Goal: Information Seeking & Learning: Learn about a topic

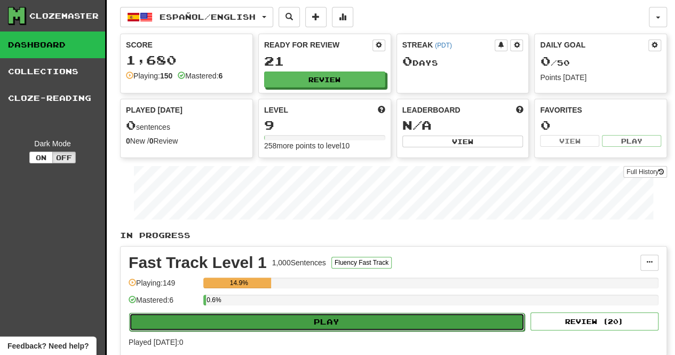
click at [342, 324] on button "Play" at bounding box center [326, 322] width 395 height 18
select select "**"
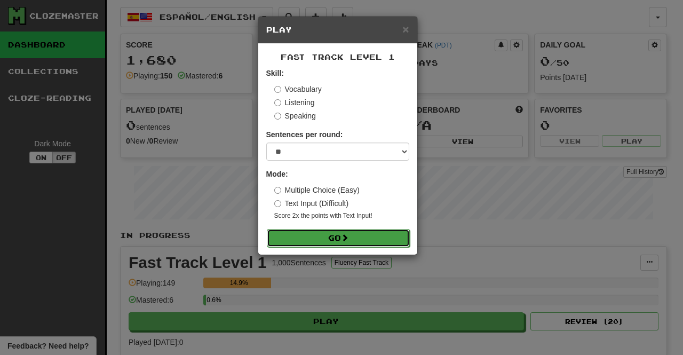
click at [331, 243] on button "Go" at bounding box center [338, 238] width 143 height 18
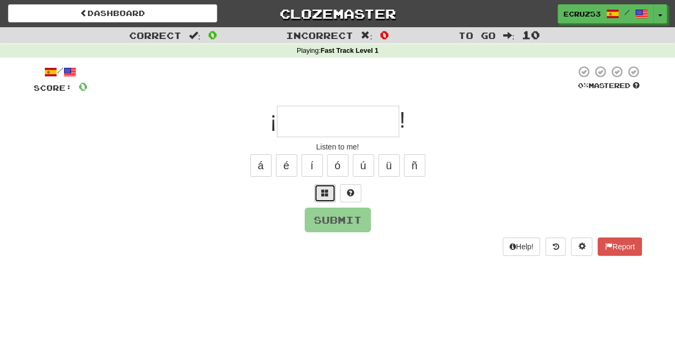
click at [324, 189] on span at bounding box center [324, 192] width 7 height 7
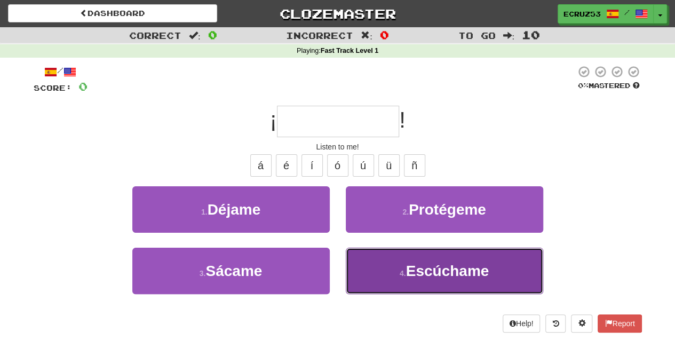
click at [432, 268] on span "Escúchame" at bounding box center [447, 271] width 83 height 17
type input "*********"
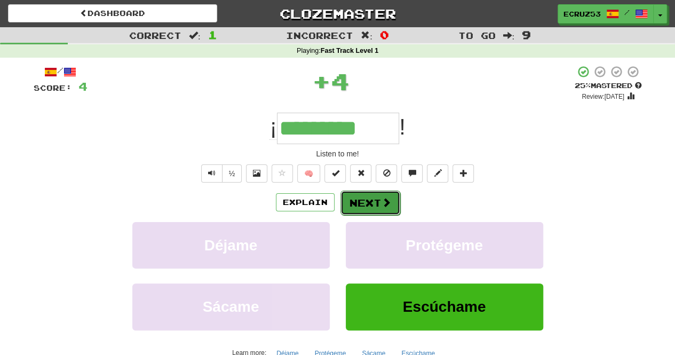
click at [356, 193] on button "Next" at bounding box center [370, 202] width 60 height 25
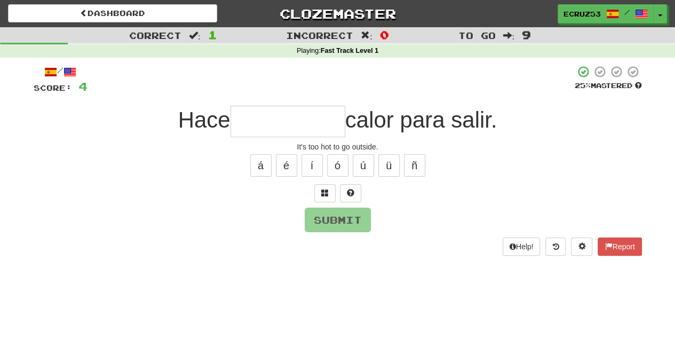
type input "*"
click at [323, 197] on button at bounding box center [324, 193] width 21 height 18
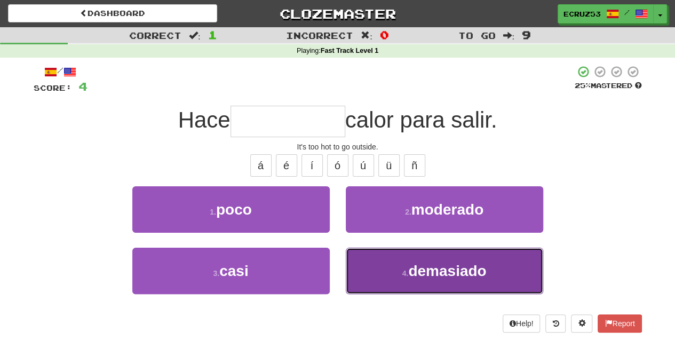
click at [414, 265] on span "demasiado" at bounding box center [447, 271] width 78 height 17
type input "*********"
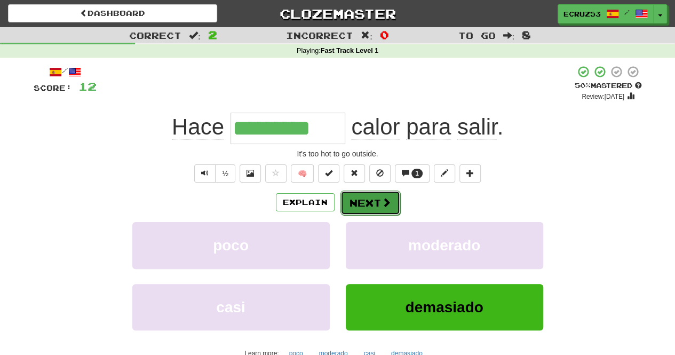
click at [372, 201] on button "Next" at bounding box center [370, 202] width 60 height 25
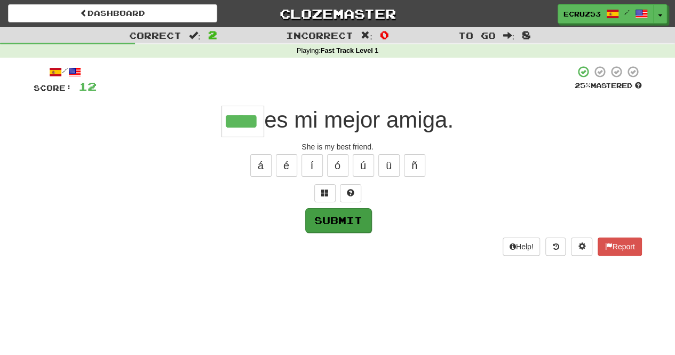
type input "****"
click at [338, 220] on button "Submit" at bounding box center [338, 220] width 66 height 25
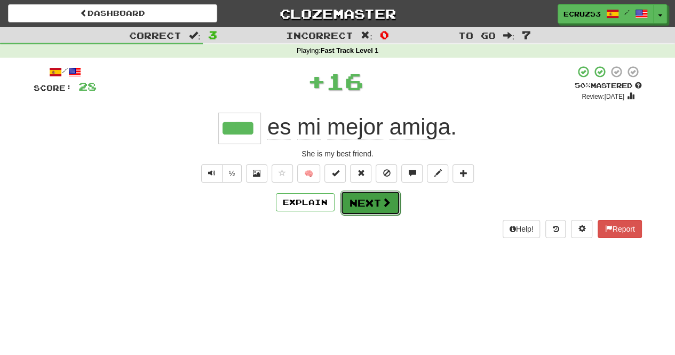
click at [369, 197] on button "Next" at bounding box center [370, 202] width 60 height 25
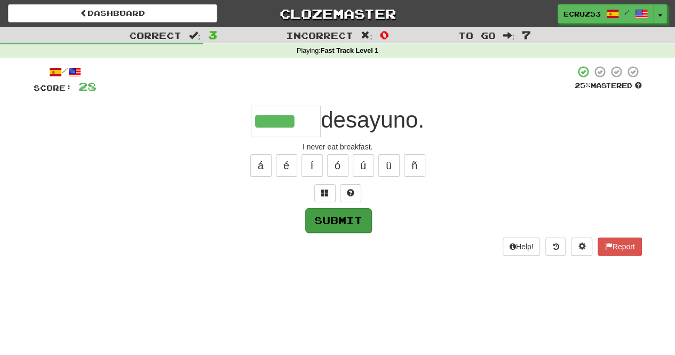
type input "*****"
click at [336, 225] on button "Submit" at bounding box center [338, 220] width 66 height 25
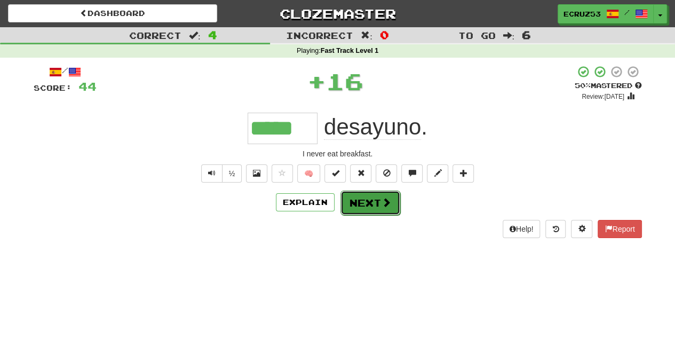
click at [367, 200] on button "Next" at bounding box center [370, 202] width 60 height 25
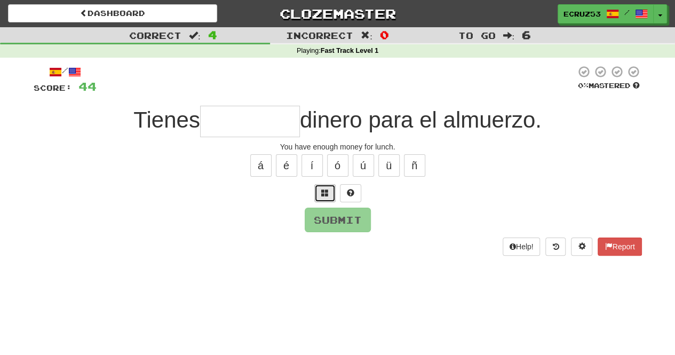
click at [323, 195] on span at bounding box center [324, 192] width 7 height 7
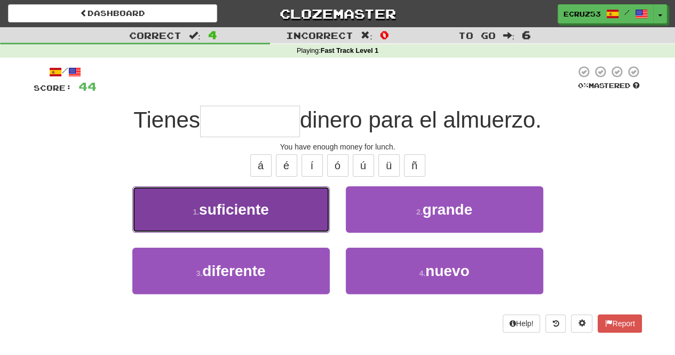
click at [282, 212] on button "1 . suficiente" at bounding box center [230, 209] width 197 height 46
type input "**********"
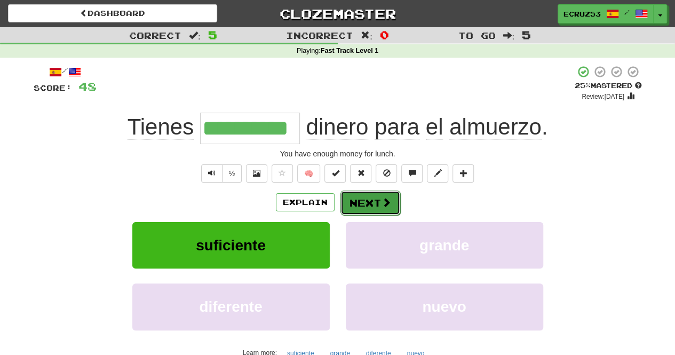
click at [371, 201] on button "Next" at bounding box center [370, 202] width 60 height 25
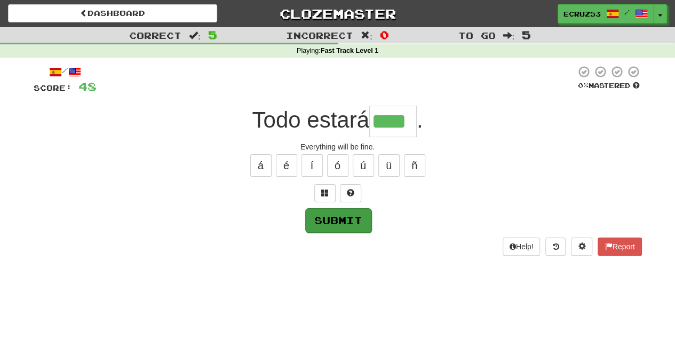
type input "****"
click at [346, 217] on button "Submit" at bounding box center [338, 220] width 66 height 25
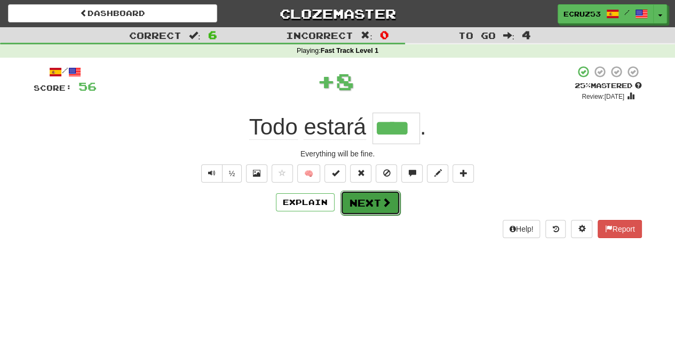
click at [368, 200] on button "Next" at bounding box center [370, 202] width 60 height 25
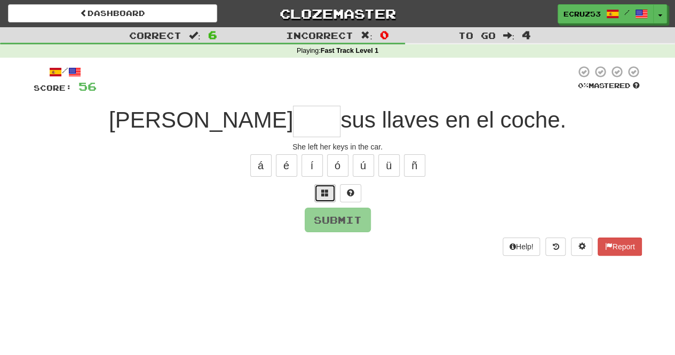
click at [319, 197] on button at bounding box center [324, 193] width 21 height 18
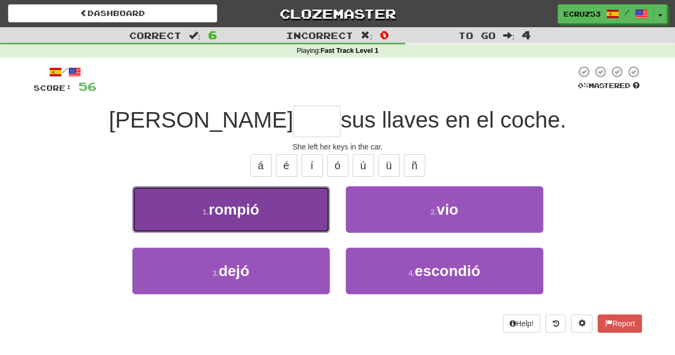
click at [301, 203] on button "1 . rompió" at bounding box center [230, 209] width 197 height 46
type input "****"
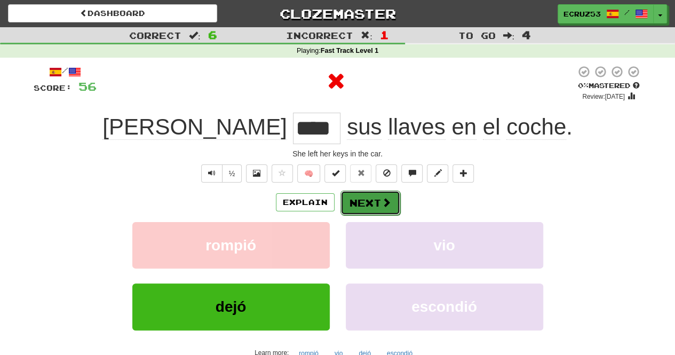
click at [382, 203] on span at bounding box center [387, 202] width 10 height 10
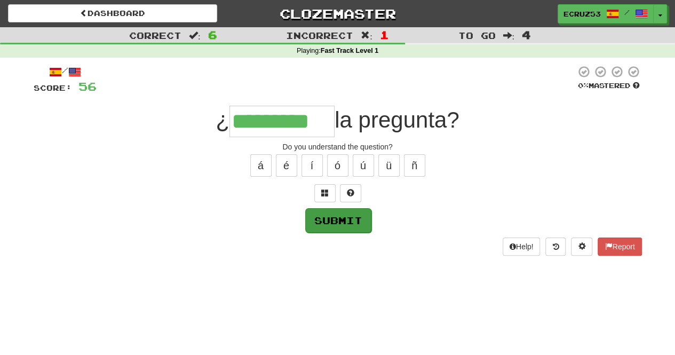
type input "*********"
click at [340, 219] on button "Submit" at bounding box center [338, 220] width 66 height 25
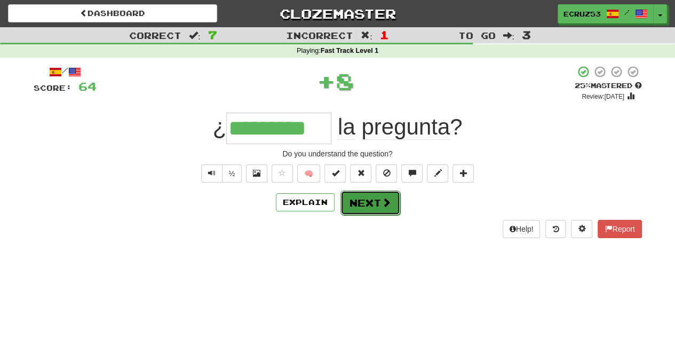
click at [367, 203] on button "Next" at bounding box center [370, 202] width 60 height 25
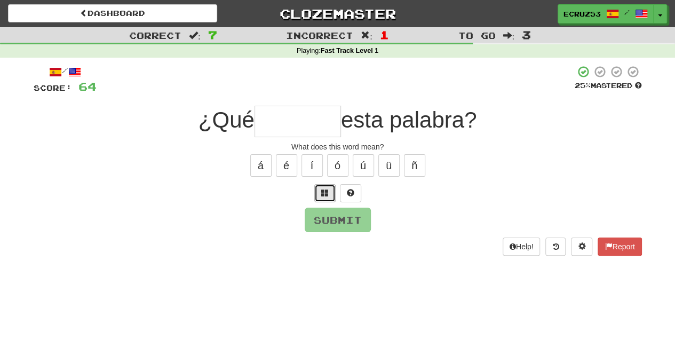
click at [316, 193] on button at bounding box center [324, 193] width 21 height 18
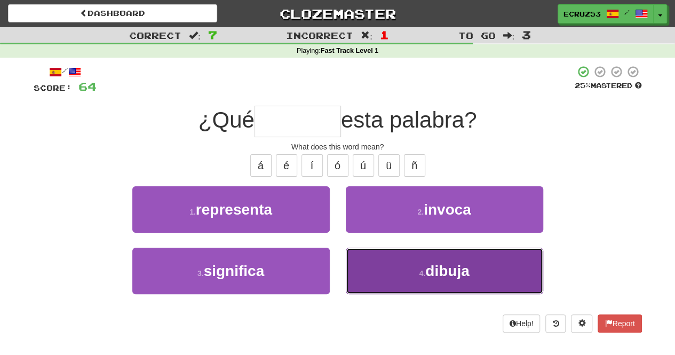
click at [461, 271] on span "dibuja" at bounding box center [447, 271] width 44 height 17
type input "*********"
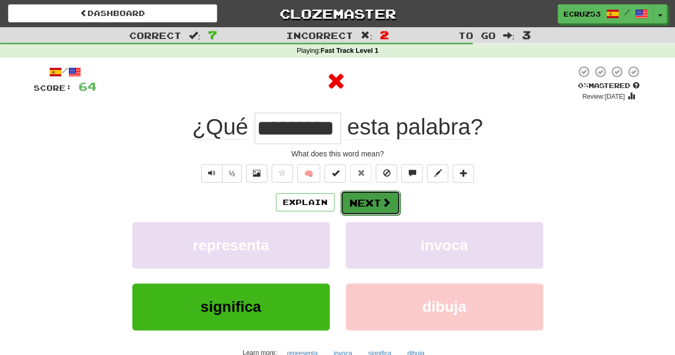
click at [370, 199] on button "Next" at bounding box center [370, 202] width 60 height 25
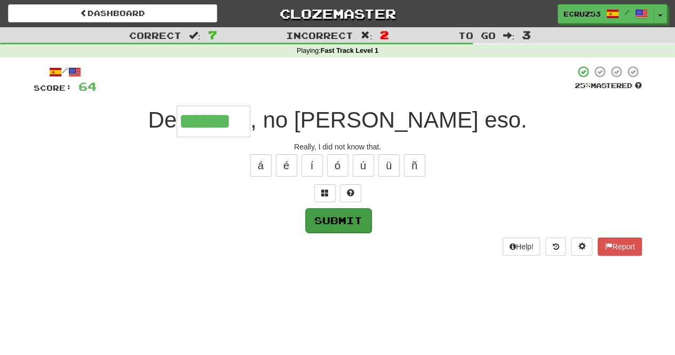
type input "******"
click at [337, 230] on button "Submit" at bounding box center [338, 220] width 66 height 25
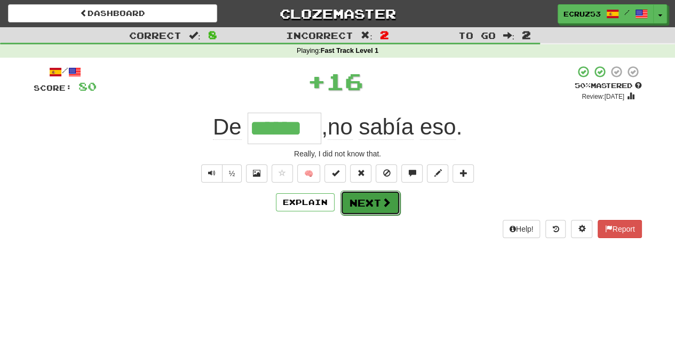
click at [354, 203] on button "Next" at bounding box center [370, 202] width 60 height 25
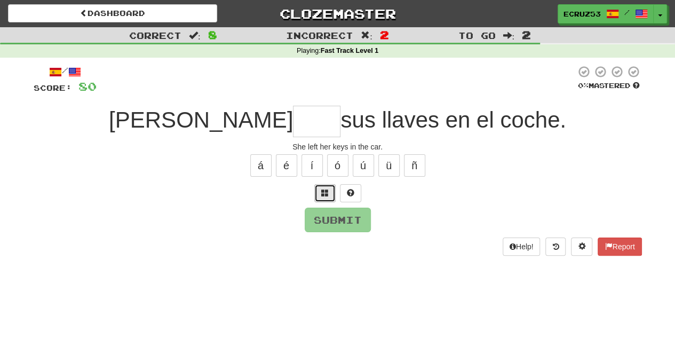
click at [321, 197] on button at bounding box center [324, 193] width 21 height 18
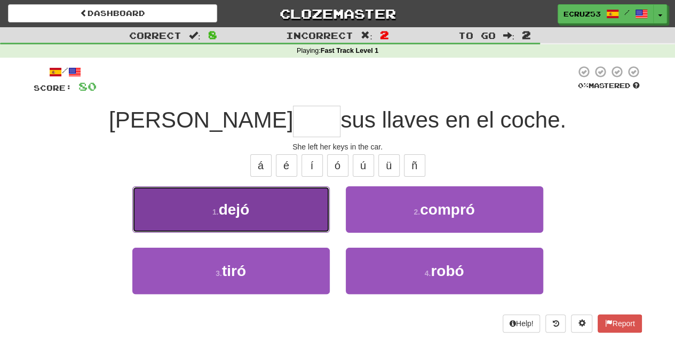
click at [266, 201] on button "1 . dejó" at bounding box center [230, 209] width 197 height 46
type input "****"
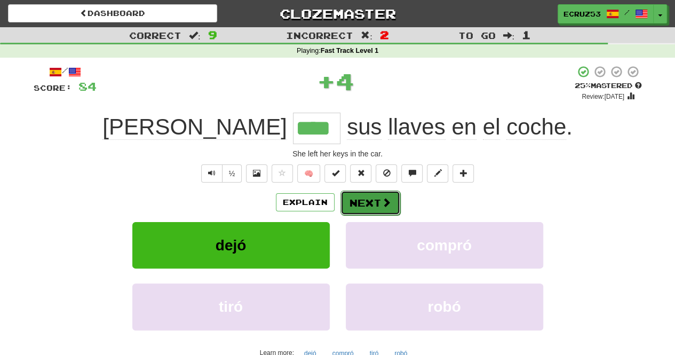
click at [376, 201] on button "Next" at bounding box center [370, 202] width 60 height 25
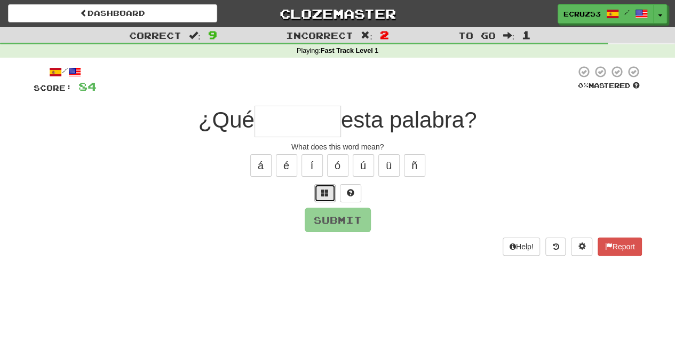
click at [321, 193] on span at bounding box center [324, 192] width 7 height 7
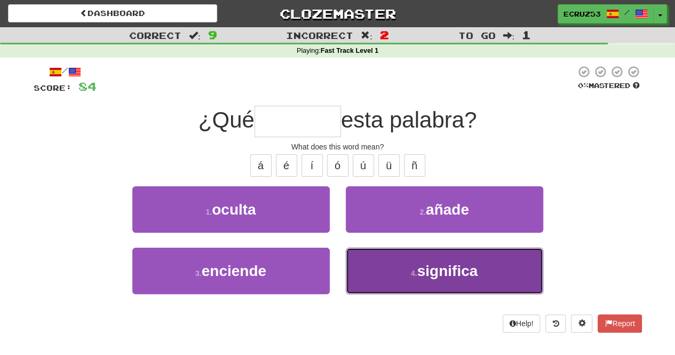
click at [433, 278] on button "4 . significa" at bounding box center [444, 271] width 197 height 46
type input "*********"
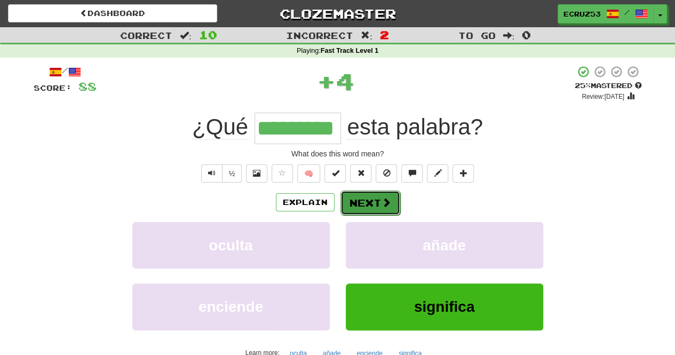
click at [369, 204] on button "Next" at bounding box center [370, 202] width 60 height 25
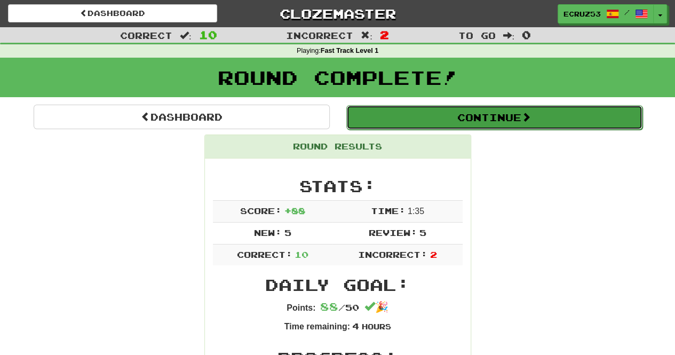
click at [412, 125] on button "Continue" at bounding box center [494, 117] width 296 height 25
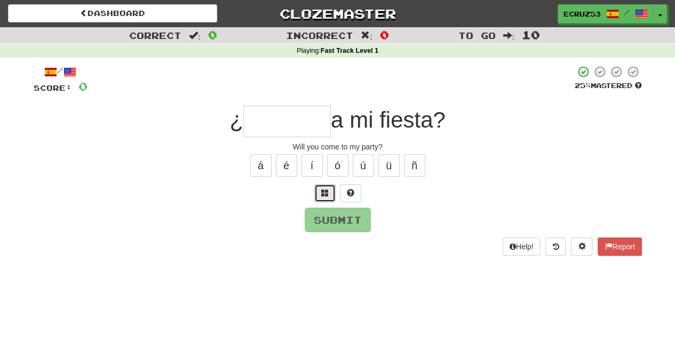
click at [319, 194] on button at bounding box center [324, 193] width 21 height 18
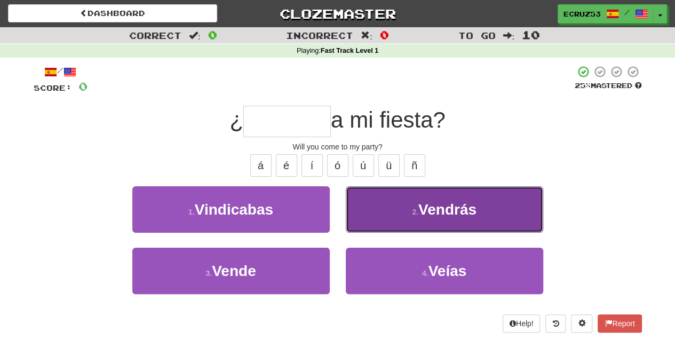
click at [445, 208] on span "Vendrás" at bounding box center [447, 209] width 58 height 17
type input "*******"
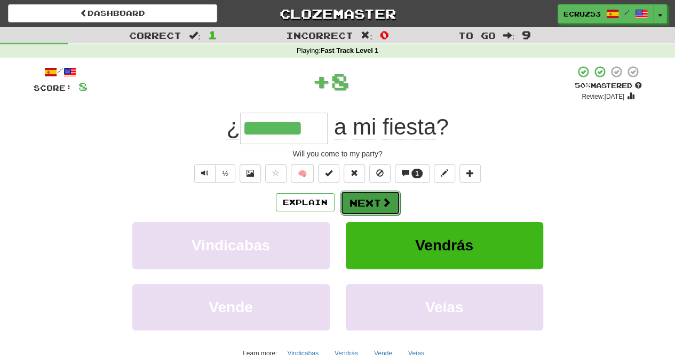
click at [362, 203] on button "Next" at bounding box center [370, 202] width 60 height 25
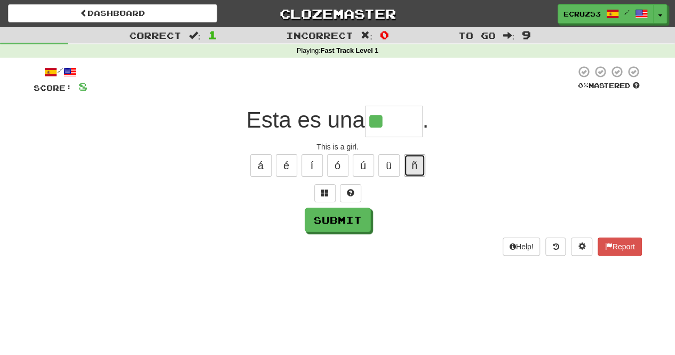
click at [412, 172] on button "ñ" at bounding box center [414, 165] width 21 height 22
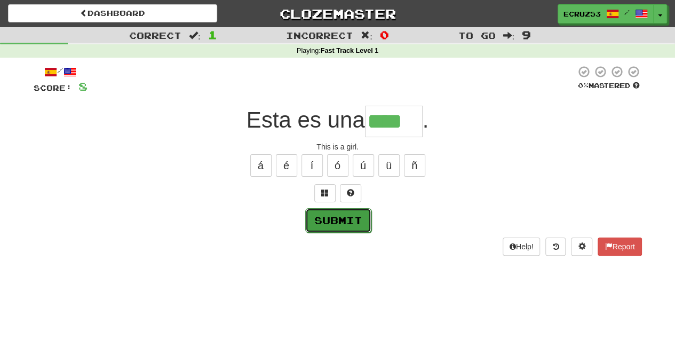
click at [345, 220] on button "Submit" at bounding box center [338, 220] width 66 height 25
type input "*****"
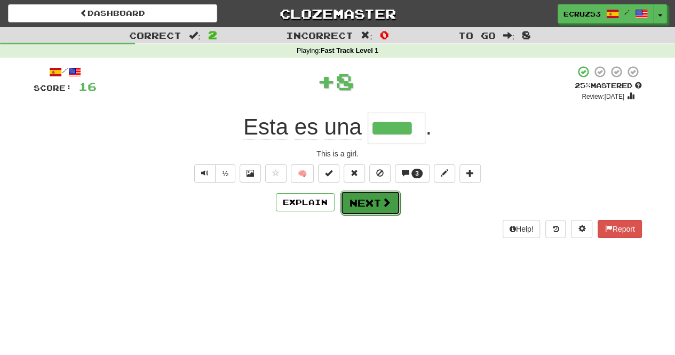
click at [364, 203] on button "Next" at bounding box center [370, 202] width 60 height 25
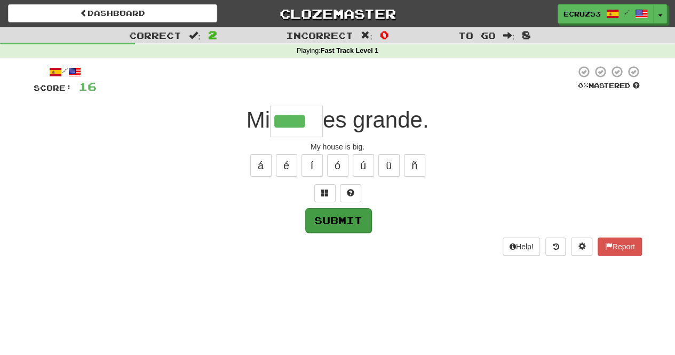
type input "****"
click at [350, 218] on button "Submit" at bounding box center [338, 220] width 66 height 25
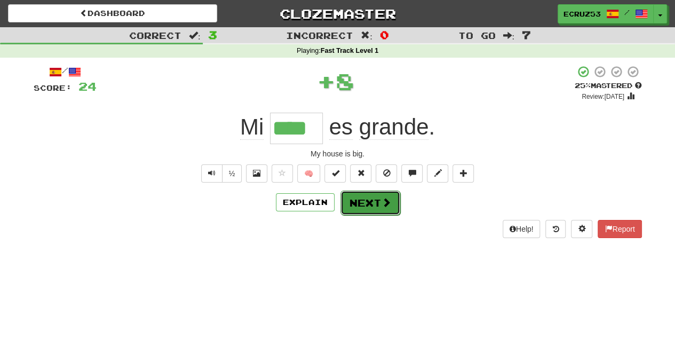
click at [377, 200] on button "Next" at bounding box center [370, 202] width 60 height 25
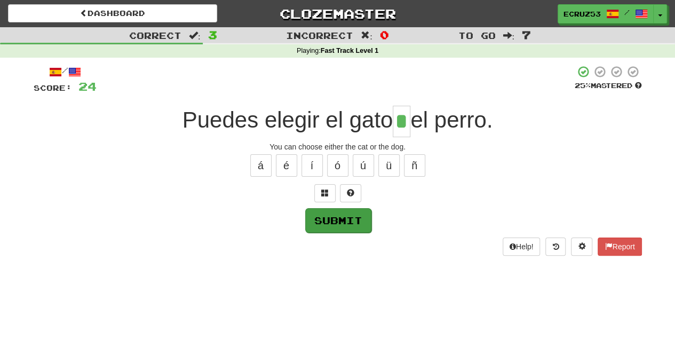
type input "*"
click at [348, 214] on button "Submit" at bounding box center [338, 220] width 66 height 25
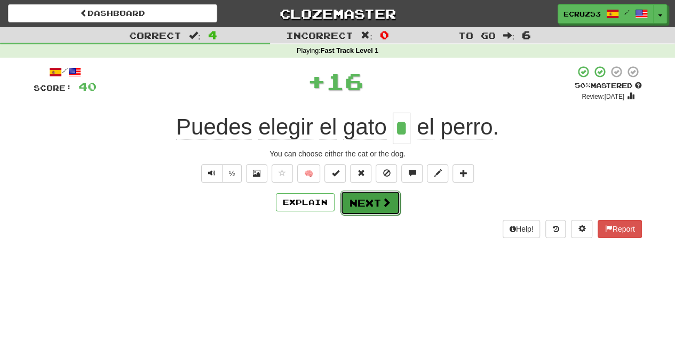
click at [373, 202] on button "Next" at bounding box center [370, 202] width 60 height 25
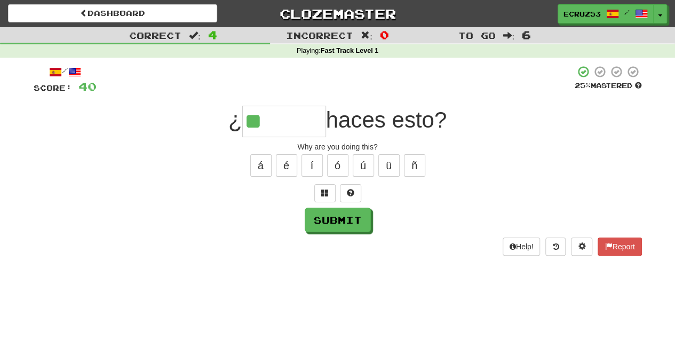
type input "*"
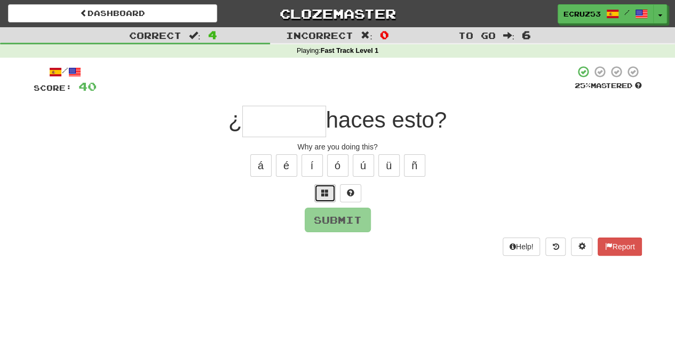
click at [321, 197] on button at bounding box center [324, 193] width 21 height 18
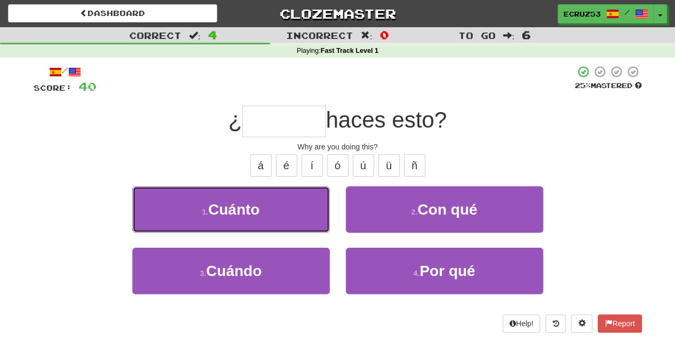
click at [321, 197] on button "1 . Cuánto" at bounding box center [230, 209] width 197 height 46
type input "*******"
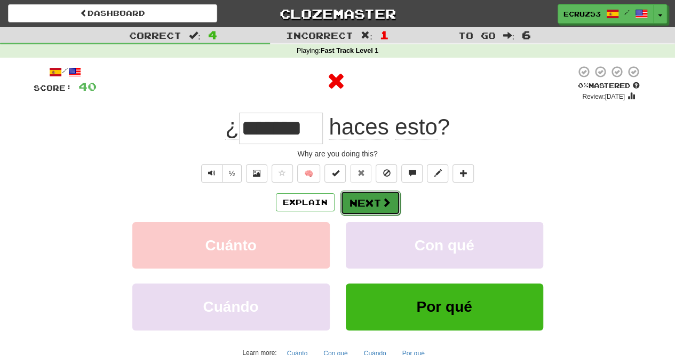
click at [372, 202] on button "Next" at bounding box center [370, 202] width 60 height 25
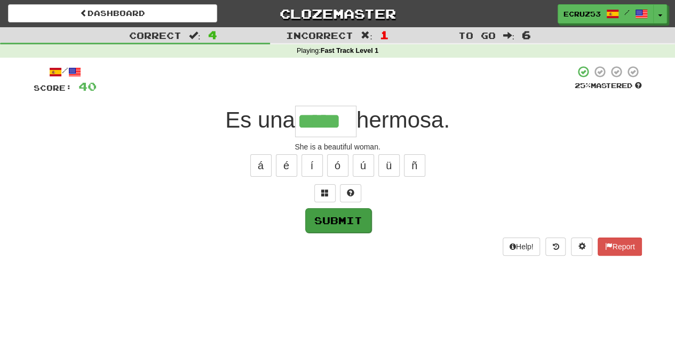
type input "*****"
click at [331, 213] on button "Submit" at bounding box center [338, 220] width 66 height 25
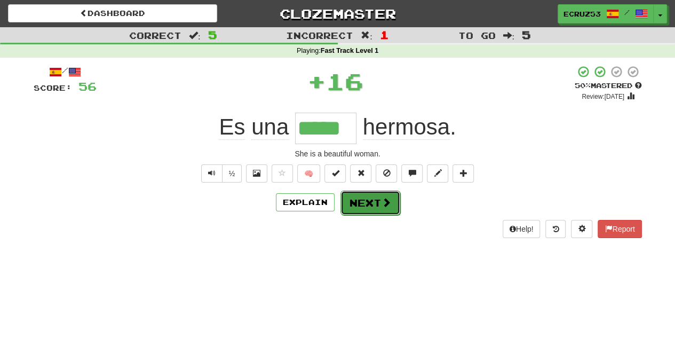
click at [371, 201] on button "Next" at bounding box center [370, 202] width 60 height 25
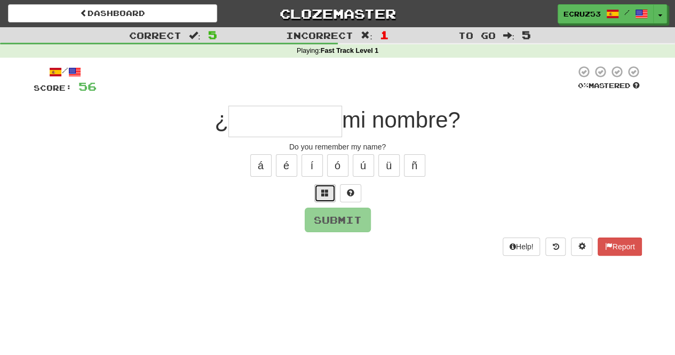
click at [326, 196] on span at bounding box center [324, 192] width 7 height 7
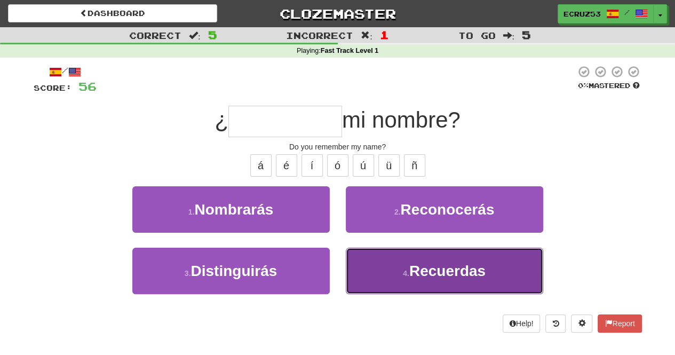
click at [413, 263] on span "Recuerdas" at bounding box center [447, 271] width 76 height 17
type input "*********"
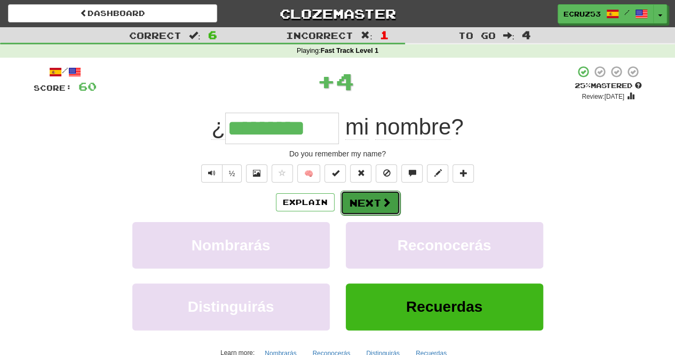
click at [363, 197] on button "Next" at bounding box center [370, 202] width 60 height 25
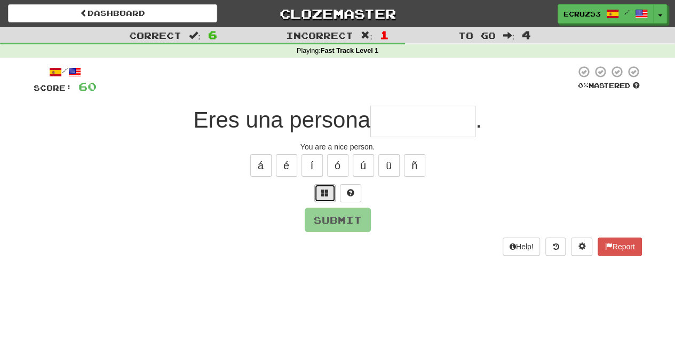
click at [322, 195] on span at bounding box center [324, 192] width 7 height 7
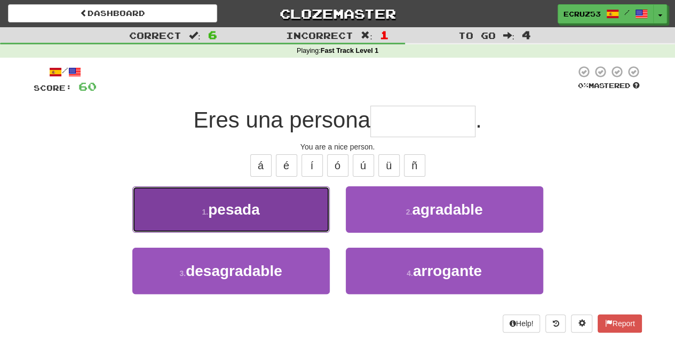
click at [281, 207] on button "1 . pesada" at bounding box center [230, 209] width 197 height 46
type input "*********"
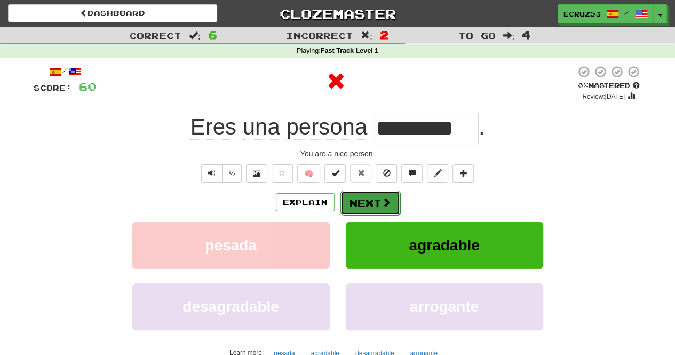
click at [363, 201] on button "Next" at bounding box center [370, 202] width 60 height 25
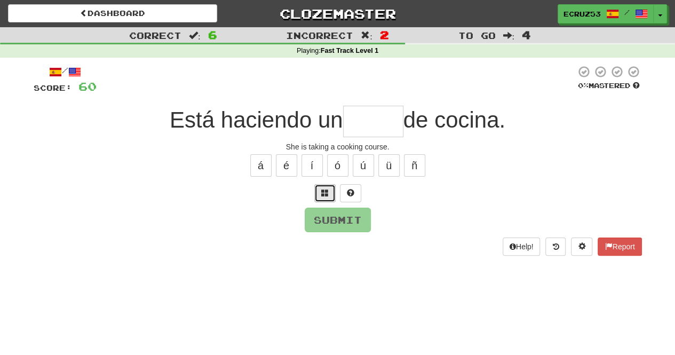
click at [325, 196] on button at bounding box center [324, 193] width 21 height 18
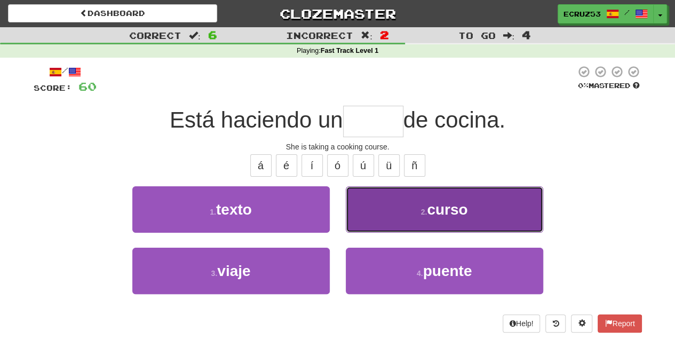
click at [442, 203] on span "curso" at bounding box center [447, 209] width 41 height 17
type input "*****"
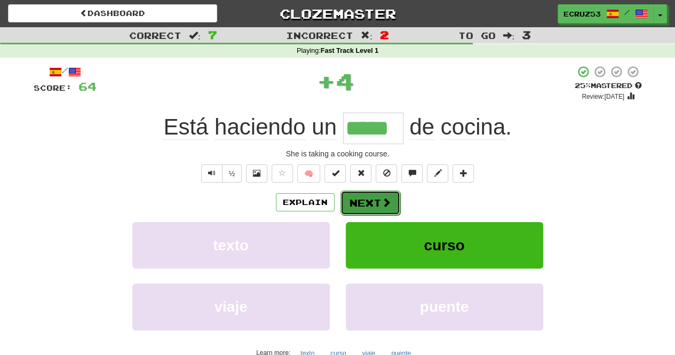
click at [361, 200] on button "Next" at bounding box center [370, 202] width 60 height 25
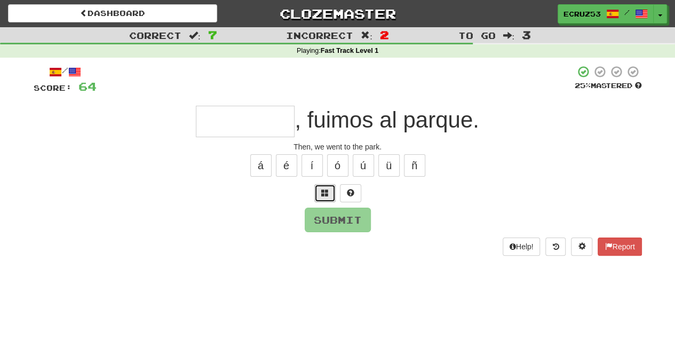
click at [323, 189] on span at bounding box center [324, 192] width 7 height 7
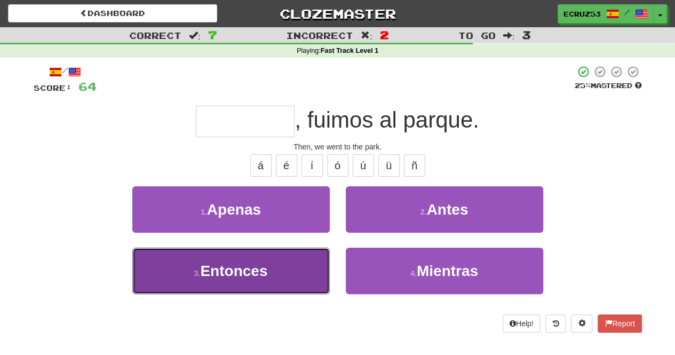
click at [283, 268] on button "3 . Entonces" at bounding box center [230, 271] width 197 height 46
type input "********"
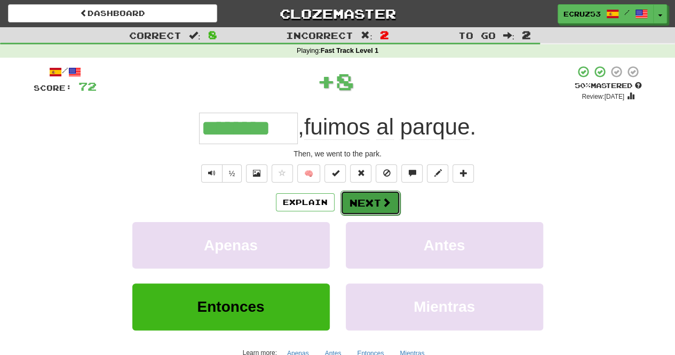
click at [368, 198] on button "Next" at bounding box center [370, 202] width 60 height 25
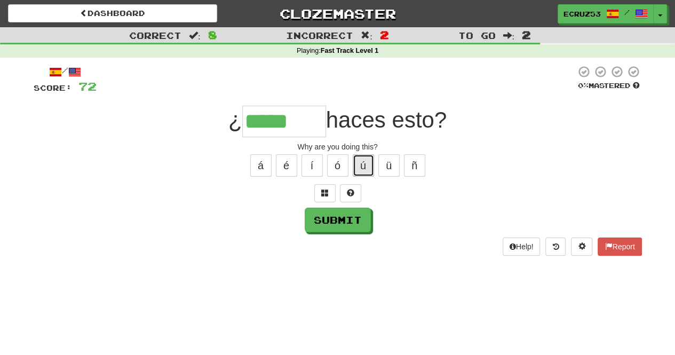
click at [359, 171] on button "ú" at bounding box center [363, 165] width 21 height 22
click at [290, 169] on button "é" at bounding box center [286, 165] width 21 height 22
type input "*******"
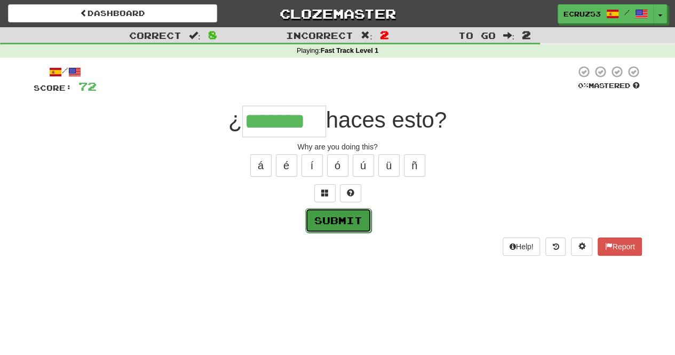
click at [345, 220] on button "Submit" at bounding box center [338, 220] width 66 height 25
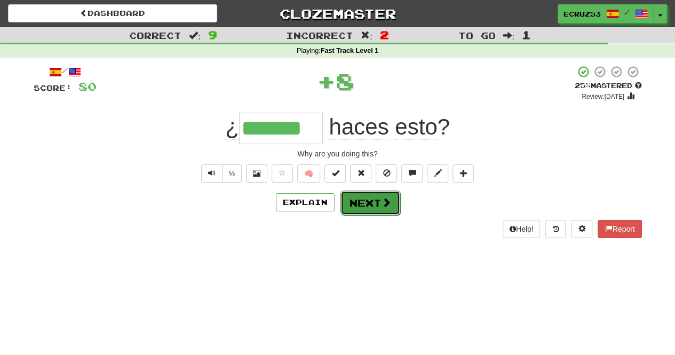
click at [369, 201] on button "Next" at bounding box center [370, 202] width 60 height 25
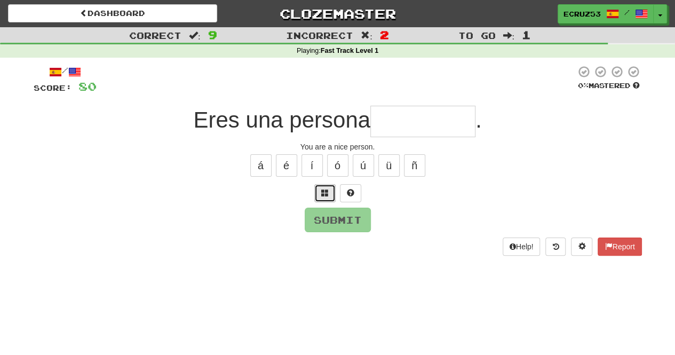
click at [323, 192] on span at bounding box center [324, 192] width 7 height 7
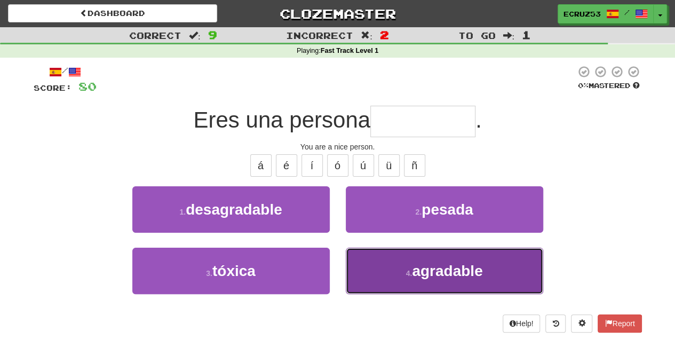
click at [417, 263] on span "agradable" at bounding box center [447, 271] width 70 height 17
type input "*********"
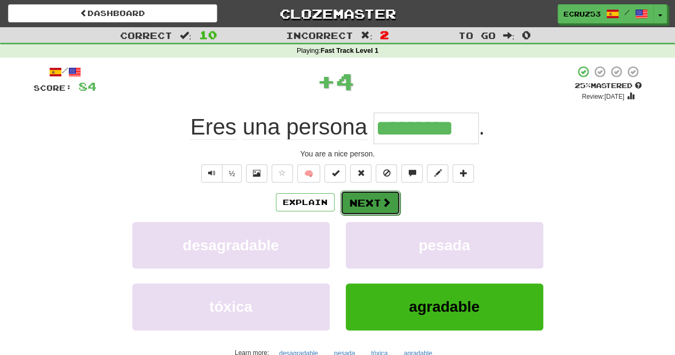
click at [377, 204] on button "Next" at bounding box center [370, 202] width 60 height 25
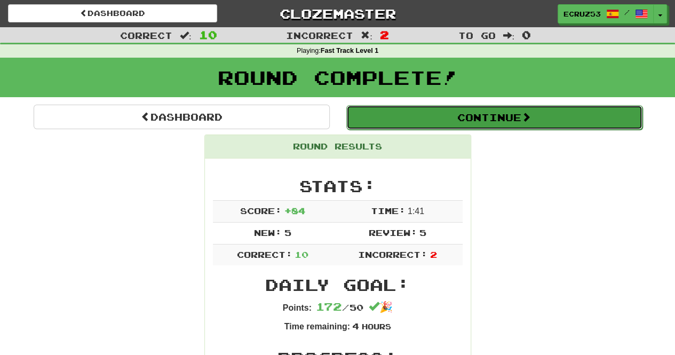
click at [387, 120] on button "Continue" at bounding box center [494, 117] width 296 height 25
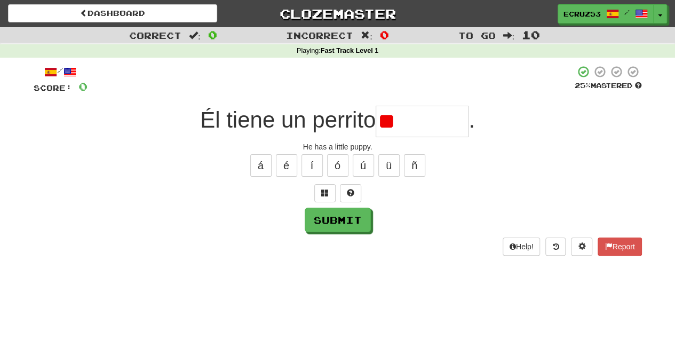
type input "*"
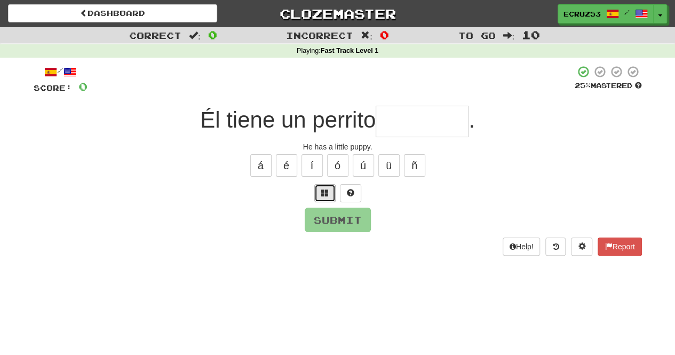
click at [321, 189] on span at bounding box center [324, 192] width 7 height 7
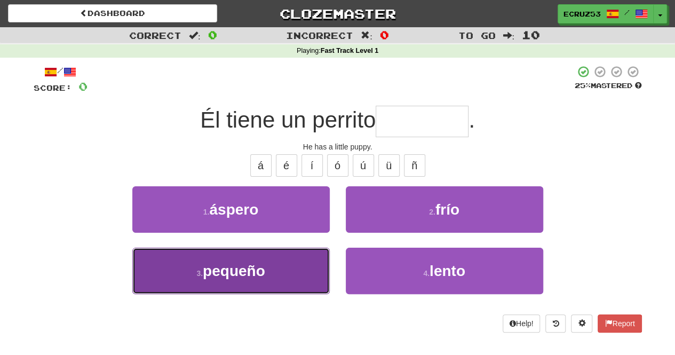
click at [274, 255] on button "3 . pequeño" at bounding box center [230, 271] width 197 height 46
type input "*******"
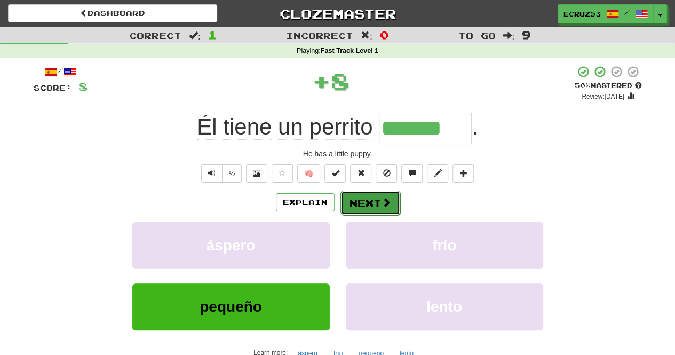
click at [362, 197] on button "Next" at bounding box center [370, 202] width 60 height 25
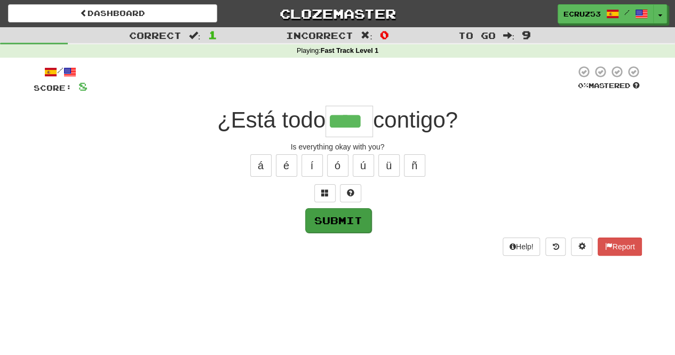
type input "****"
click at [319, 215] on button "Submit" at bounding box center [338, 220] width 66 height 25
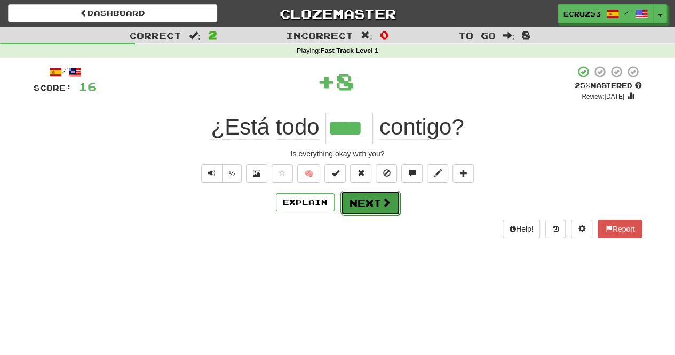
click at [367, 208] on button "Next" at bounding box center [370, 202] width 60 height 25
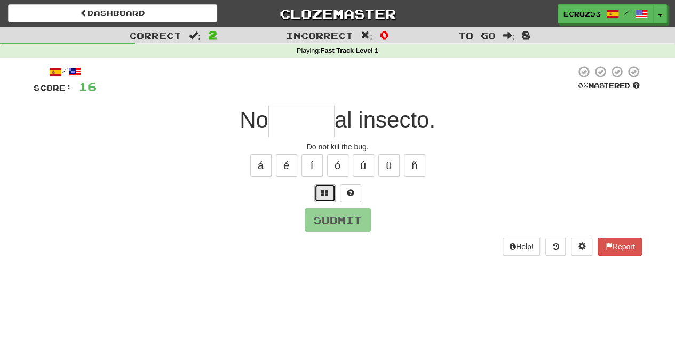
click at [321, 194] on span at bounding box center [324, 192] width 7 height 7
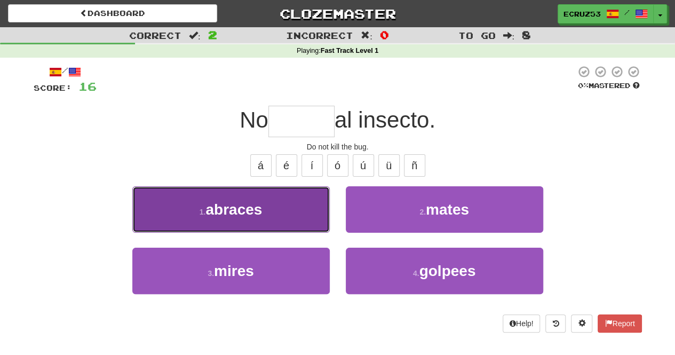
click at [223, 206] on span "abraces" at bounding box center [233, 209] width 57 height 17
type input "*****"
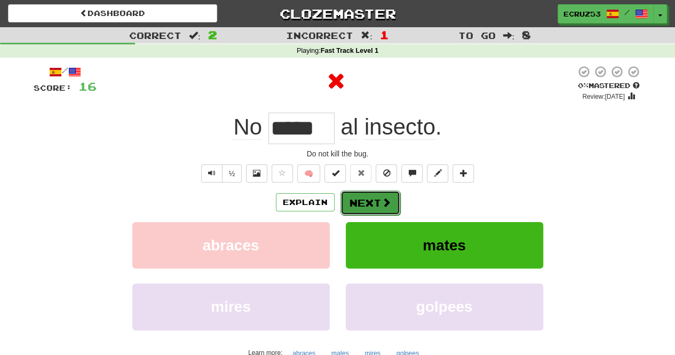
click at [376, 205] on button "Next" at bounding box center [370, 202] width 60 height 25
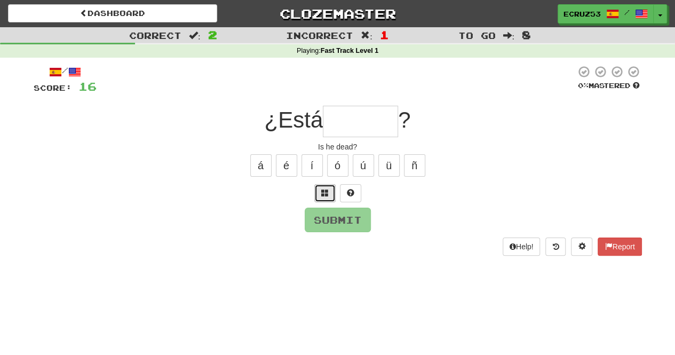
click at [316, 194] on button at bounding box center [324, 193] width 21 height 18
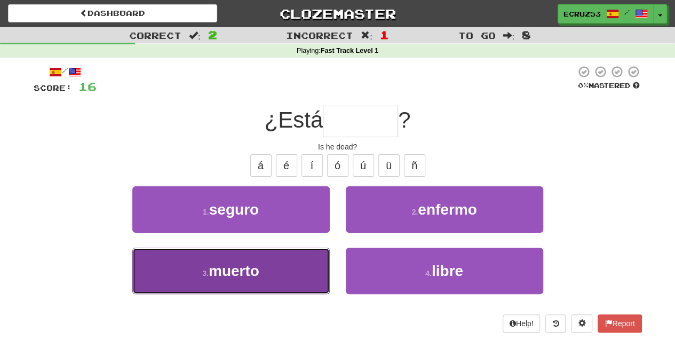
click at [281, 252] on button "3 . muerto" at bounding box center [230, 271] width 197 height 46
type input "******"
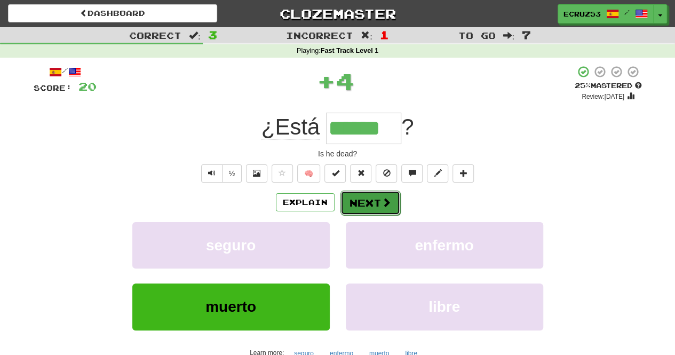
click at [382, 203] on span at bounding box center [387, 202] width 10 height 10
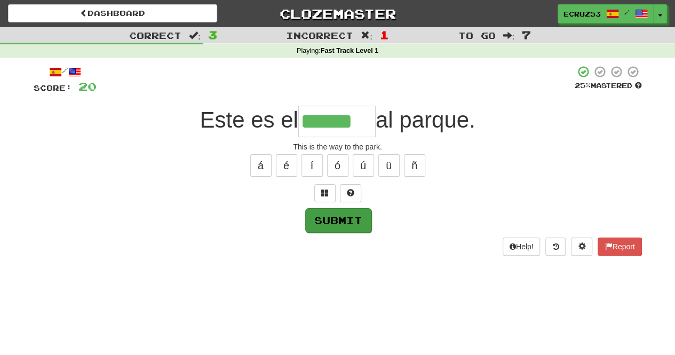
type input "******"
click at [328, 220] on button "Submit" at bounding box center [338, 220] width 66 height 25
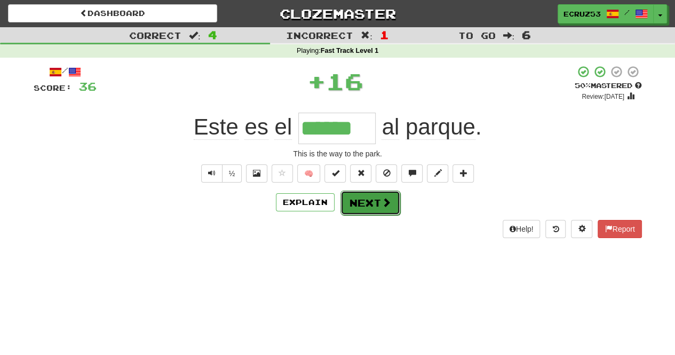
click at [364, 200] on button "Next" at bounding box center [370, 202] width 60 height 25
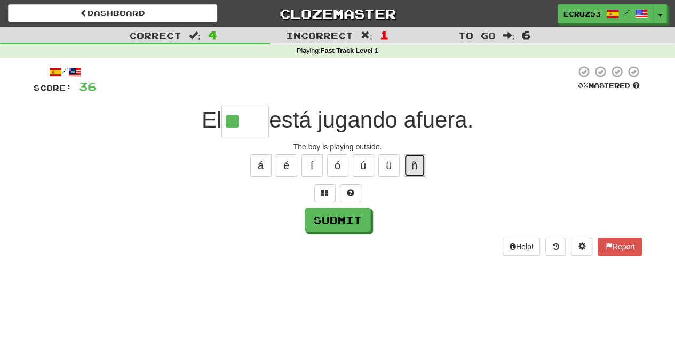
click at [415, 165] on button "ñ" at bounding box center [414, 165] width 21 height 22
type input "****"
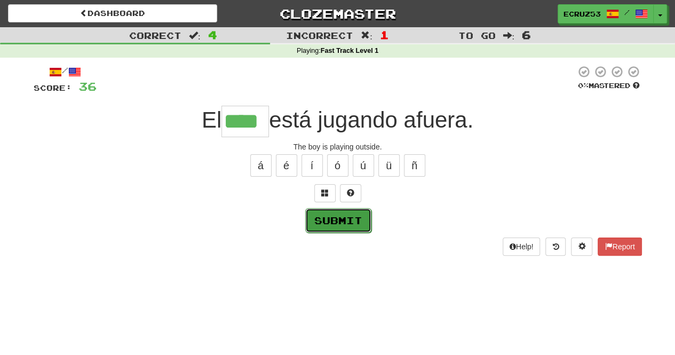
click at [330, 213] on button "Submit" at bounding box center [338, 220] width 66 height 25
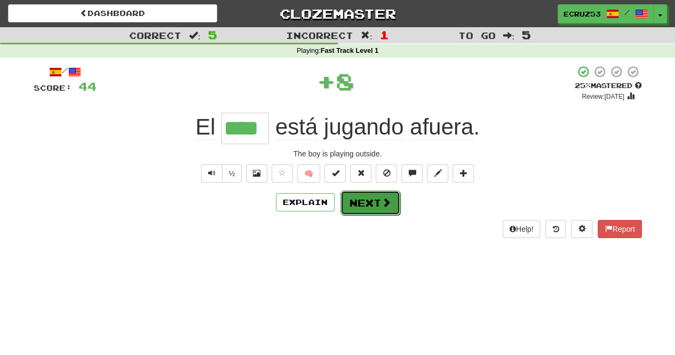
click at [366, 196] on button "Next" at bounding box center [370, 202] width 60 height 25
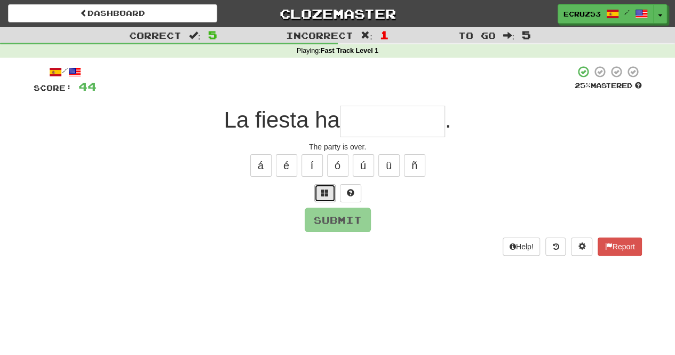
click at [327, 192] on span at bounding box center [324, 192] width 7 height 7
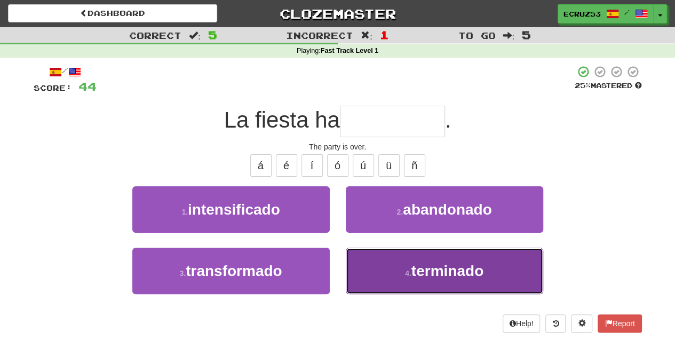
click at [430, 266] on span "terminado" at bounding box center [447, 271] width 72 height 17
type input "*********"
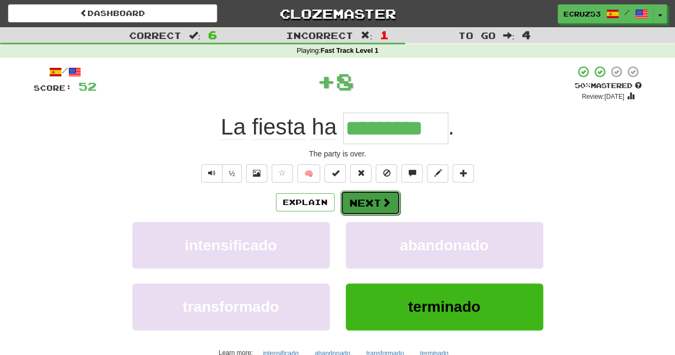
click at [382, 201] on span at bounding box center [387, 202] width 10 height 10
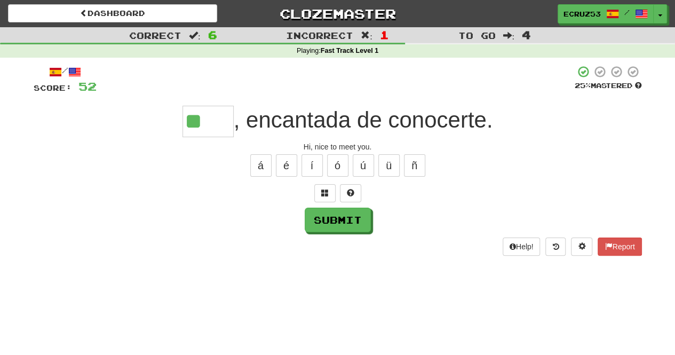
type input "*"
type input "****"
click at [327, 220] on button "Submit" at bounding box center [338, 220] width 66 height 25
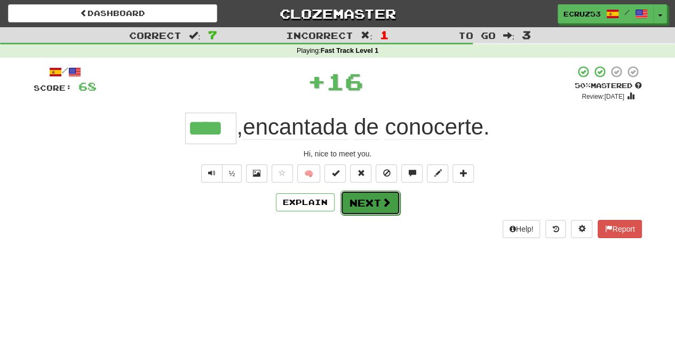
click at [355, 200] on button "Next" at bounding box center [370, 202] width 60 height 25
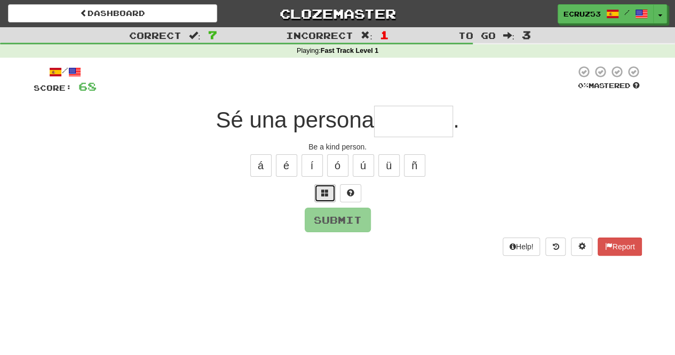
click at [322, 196] on span at bounding box center [324, 192] width 7 height 7
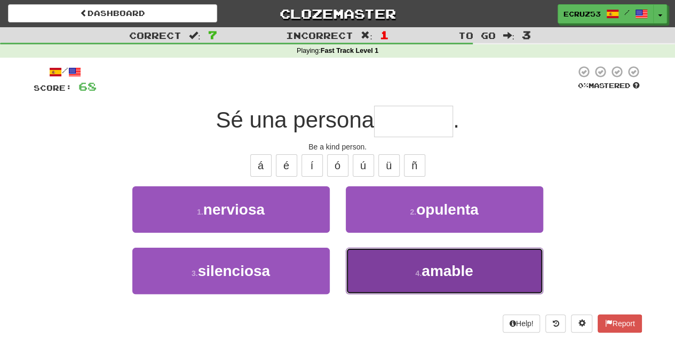
click at [426, 277] on span "amable" at bounding box center [448, 271] width 52 height 17
type input "******"
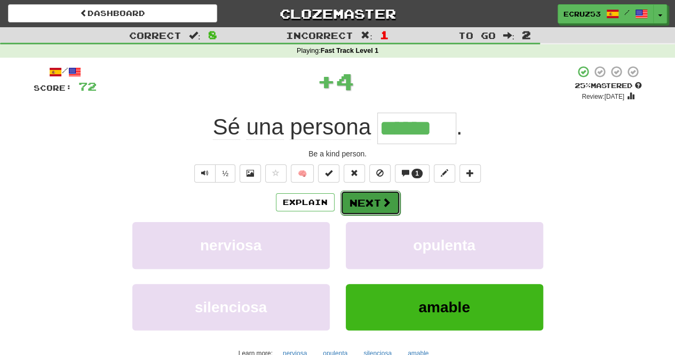
click at [367, 198] on button "Next" at bounding box center [370, 202] width 60 height 25
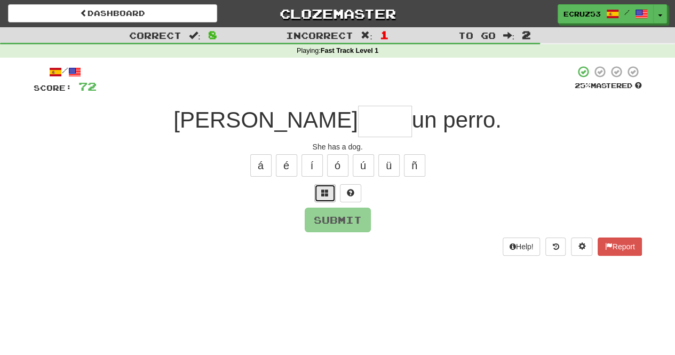
click at [318, 191] on button at bounding box center [324, 193] width 21 height 18
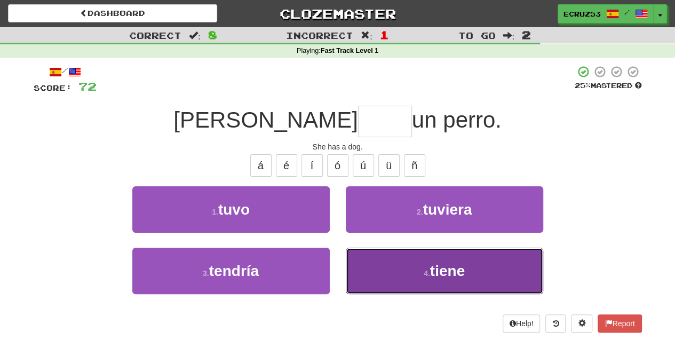
click at [399, 250] on button "4 . tiene" at bounding box center [444, 271] width 197 height 46
type input "*****"
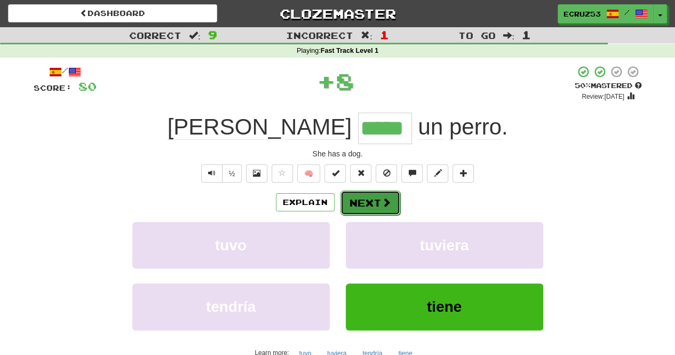
click at [374, 197] on button "Next" at bounding box center [370, 202] width 60 height 25
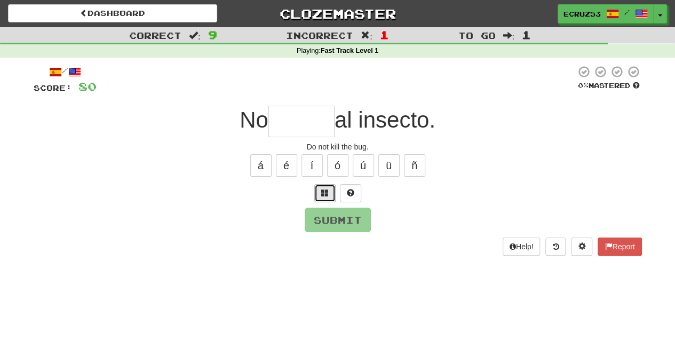
click at [324, 193] on span at bounding box center [324, 192] width 7 height 7
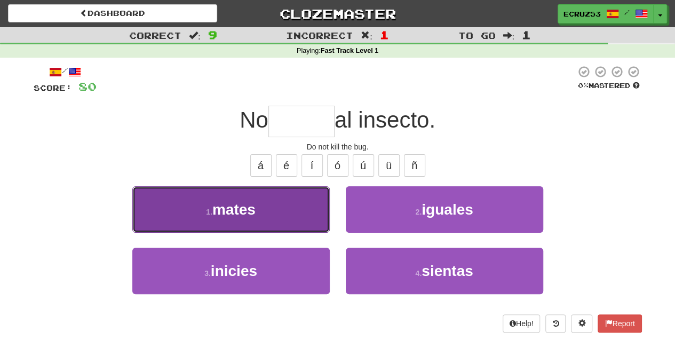
click at [253, 212] on span "mates" at bounding box center [233, 209] width 43 height 17
type input "*****"
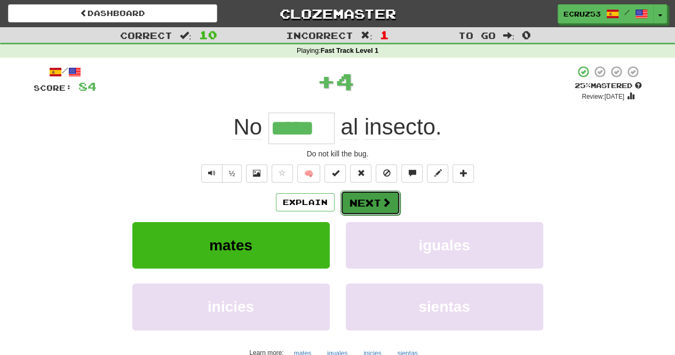
click at [361, 203] on button "Next" at bounding box center [370, 202] width 60 height 25
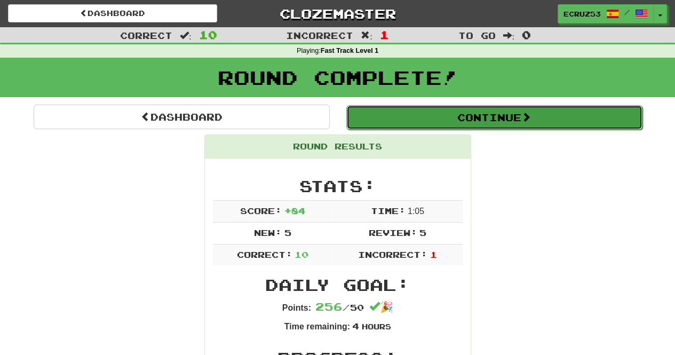
click at [394, 112] on button "Continue" at bounding box center [494, 117] width 296 height 25
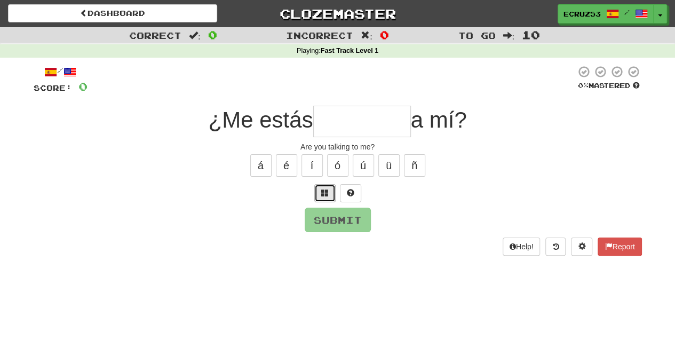
click at [325, 195] on span at bounding box center [324, 192] width 7 height 7
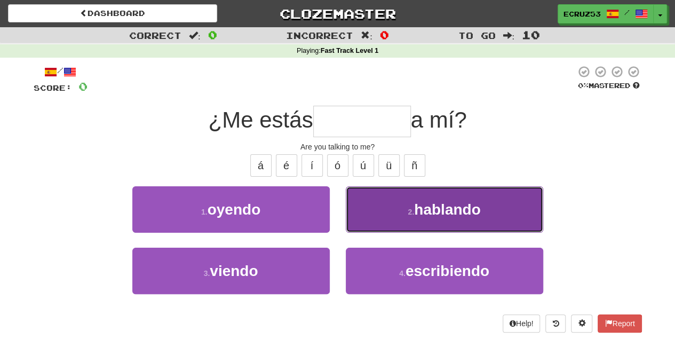
click at [421, 205] on span "hablando" at bounding box center [447, 209] width 66 height 17
type input "********"
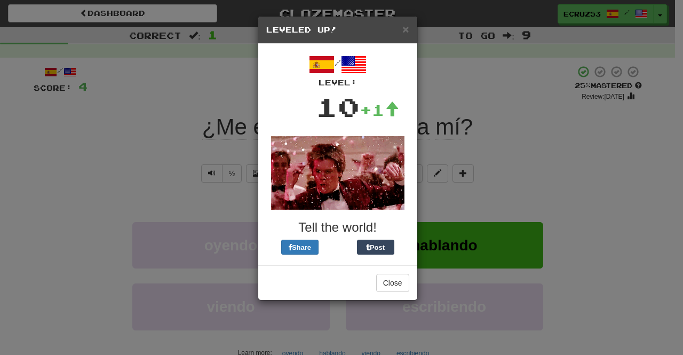
click at [407, 22] on div "× Leveled Up!" at bounding box center [337, 30] width 159 height 27
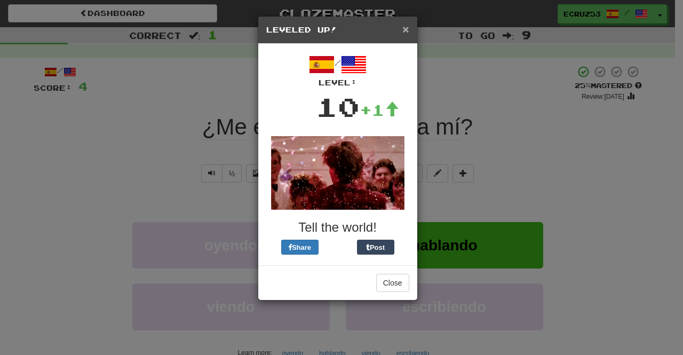
click at [407, 27] on span "×" at bounding box center [405, 29] width 6 height 12
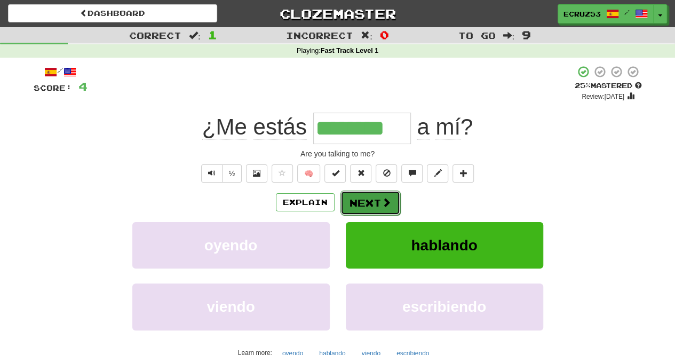
click at [366, 193] on button "Next" at bounding box center [370, 202] width 60 height 25
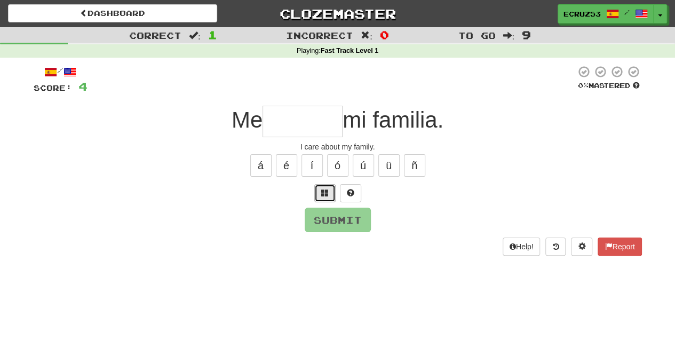
click at [320, 185] on button at bounding box center [324, 193] width 21 height 18
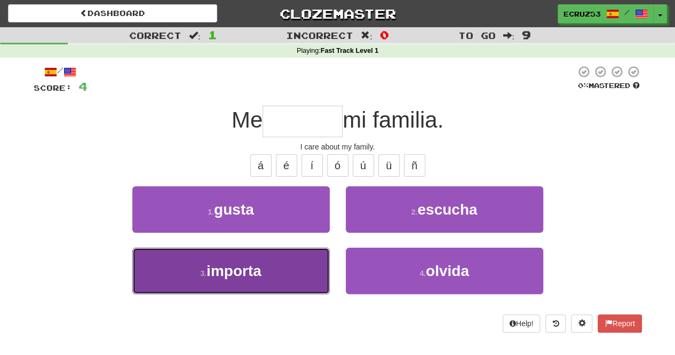
click at [279, 264] on button "3 . importa" at bounding box center [230, 271] width 197 height 46
type input "*******"
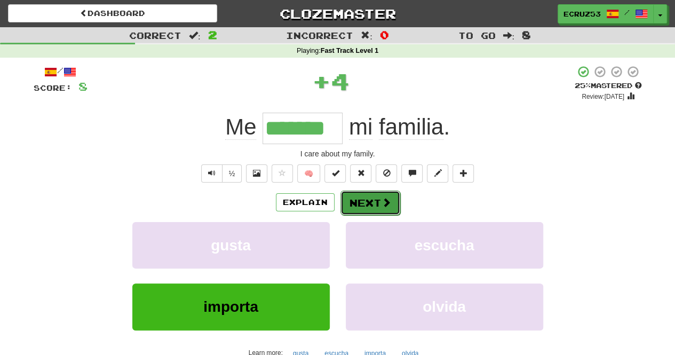
click at [371, 194] on button "Next" at bounding box center [370, 202] width 60 height 25
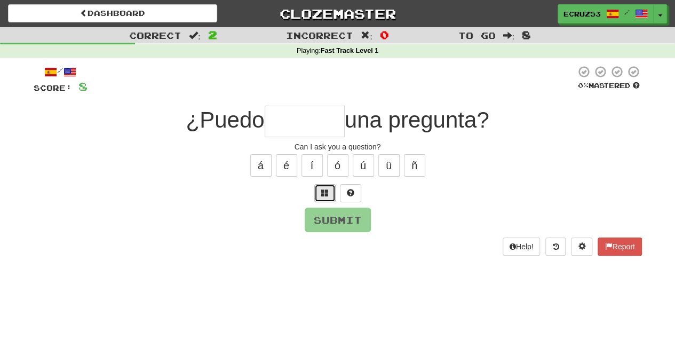
click at [326, 192] on span at bounding box center [324, 192] width 7 height 7
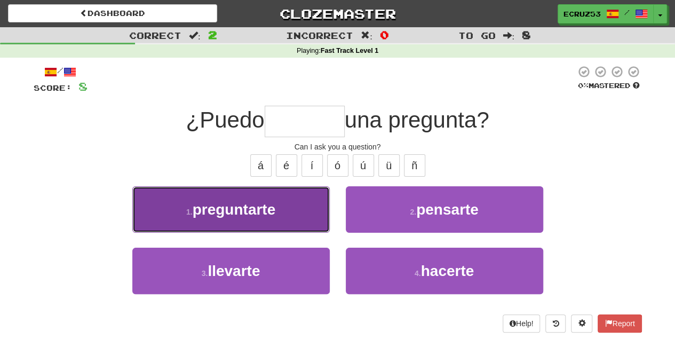
click at [285, 203] on button "1 . preguntarte" at bounding box center [230, 209] width 197 height 46
type input "*******"
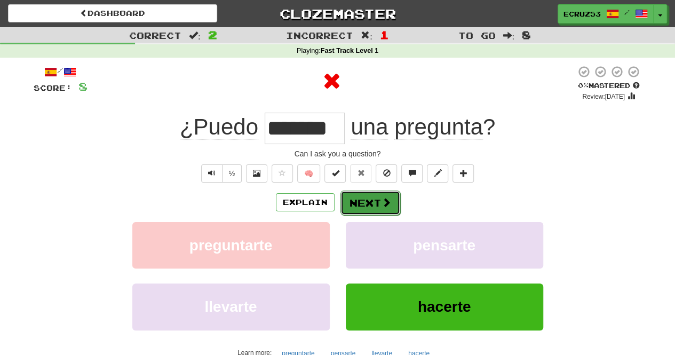
click at [366, 200] on button "Next" at bounding box center [370, 202] width 60 height 25
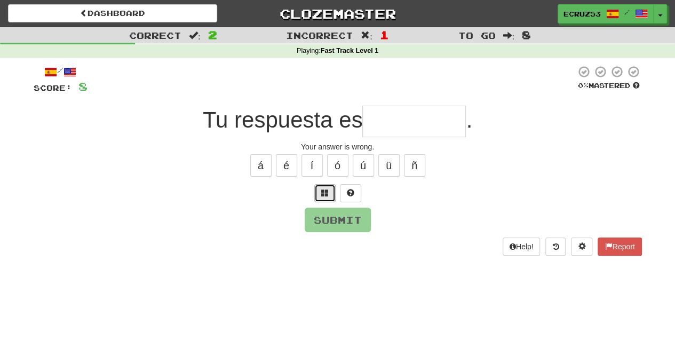
click at [328, 196] on button at bounding box center [324, 193] width 21 height 18
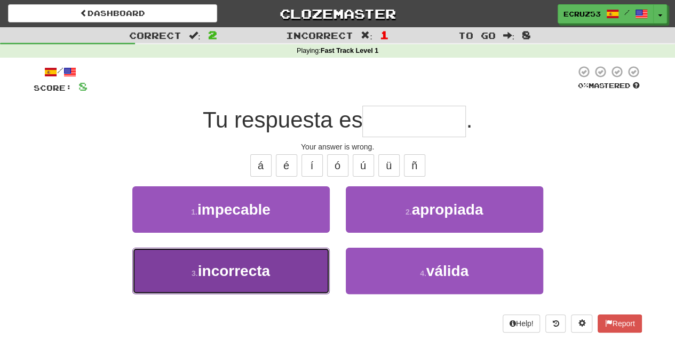
click at [298, 263] on button "3 . incorrecta" at bounding box center [230, 271] width 197 height 46
type input "**********"
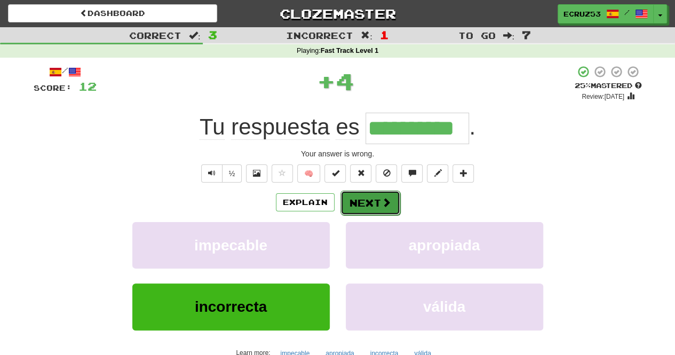
click at [372, 199] on button "Next" at bounding box center [370, 202] width 60 height 25
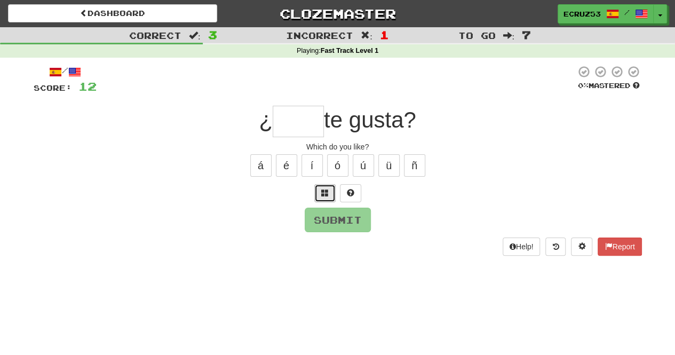
click at [316, 190] on button at bounding box center [324, 193] width 21 height 18
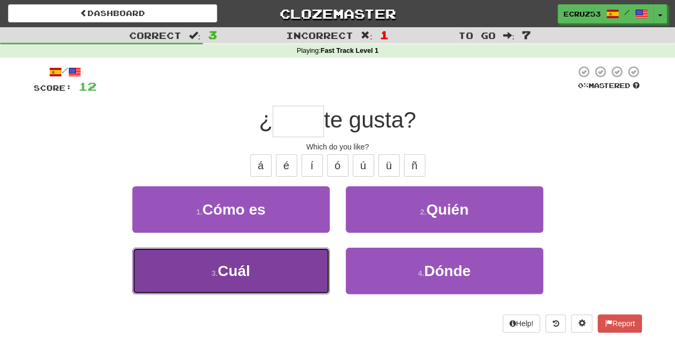
click at [296, 280] on button "3 . Cuál" at bounding box center [230, 271] width 197 height 46
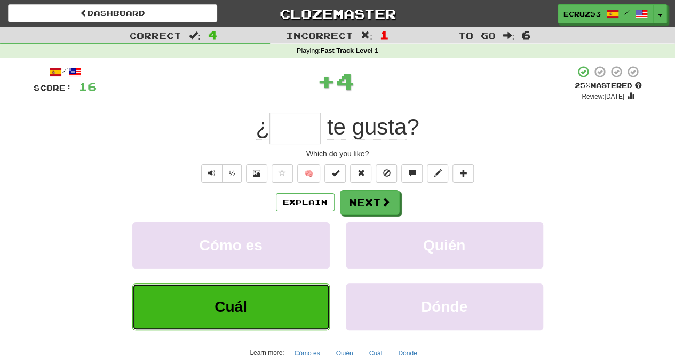
type input "****"
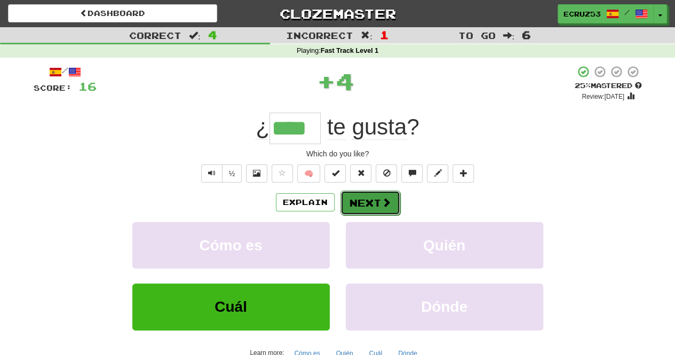
click at [372, 200] on button "Next" at bounding box center [370, 202] width 60 height 25
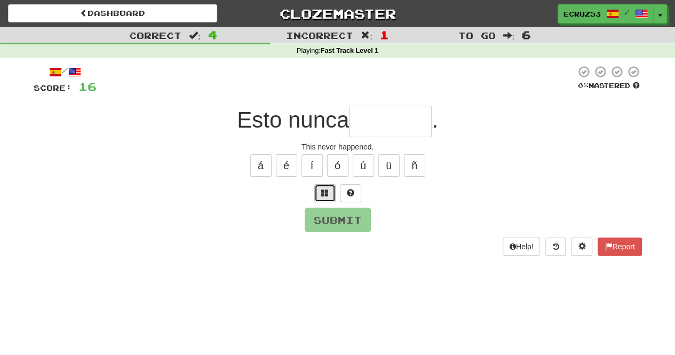
click at [330, 196] on button at bounding box center [324, 193] width 21 height 18
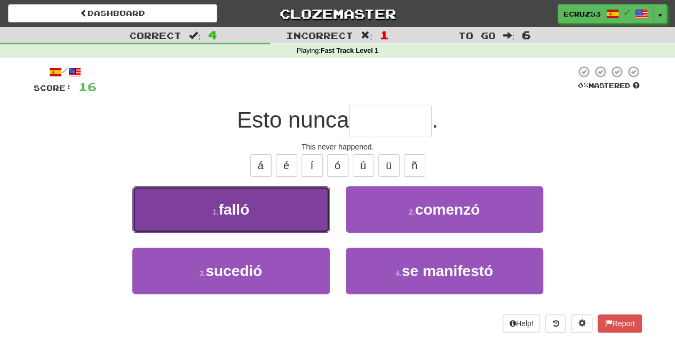
click at [293, 212] on button "1 . falló" at bounding box center [230, 209] width 197 height 46
type input "*******"
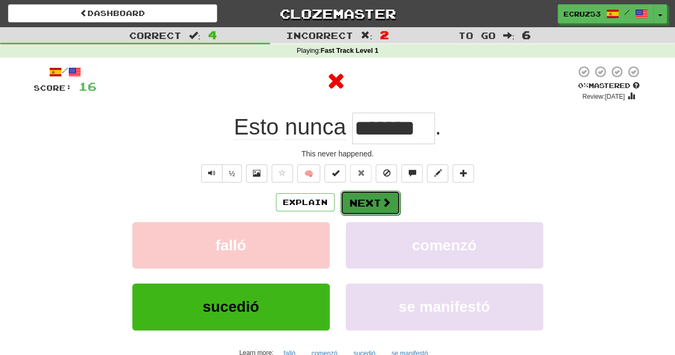
click at [367, 194] on button "Next" at bounding box center [370, 202] width 60 height 25
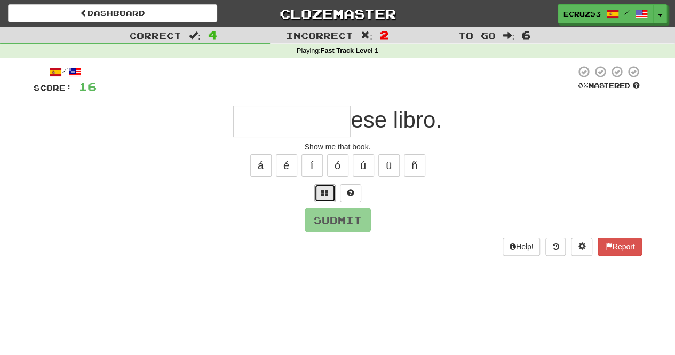
click at [324, 198] on button at bounding box center [324, 193] width 21 height 18
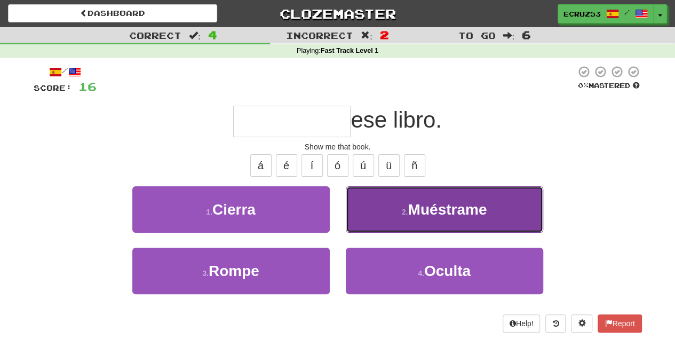
click at [414, 201] on span "Muéstrame" at bounding box center [447, 209] width 79 height 17
type input "*********"
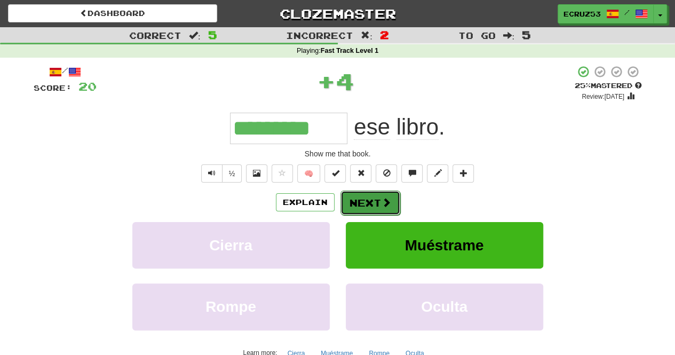
click at [371, 199] on button "Next" at bounding box center [370, 202] width 60 height 25
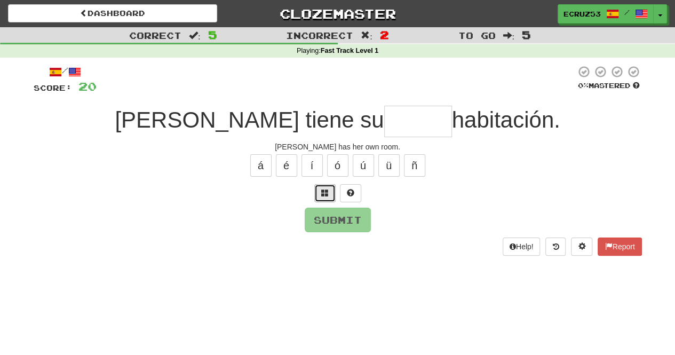
click at [320, 199] on button at bounding box center [324, 193] width 21 height 18
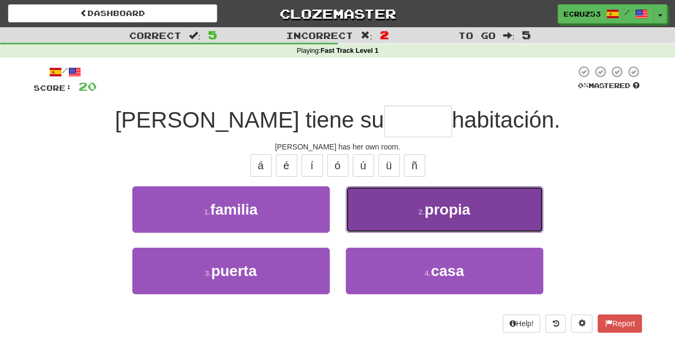
click at [416, 201] on button "2 . propia" at bounding box center [444, 209] width 197 height 46
type input "******"
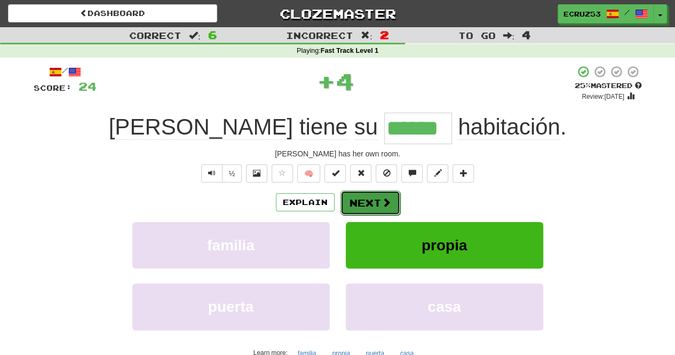
click at [368, 195] on button "Next" at bounding box center [370, 202] width 60 height 25
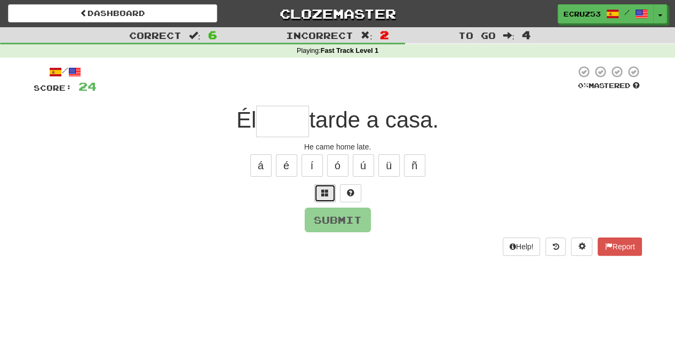
click at [326, 195] on span at bounding box center [324, 192] width 7 height 7
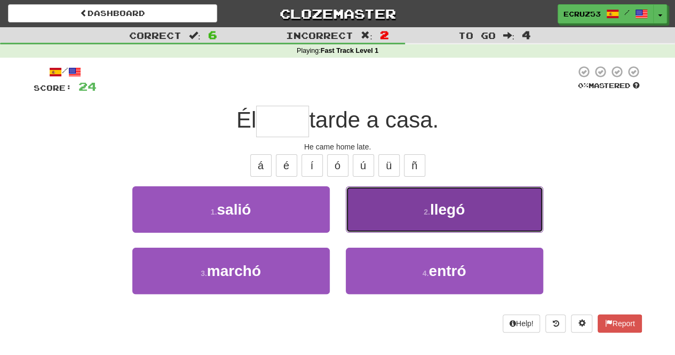
click at [426, 199] on button "2 . llegó" at bounding box center [444, 209] width 197 height 46
type input "*****"
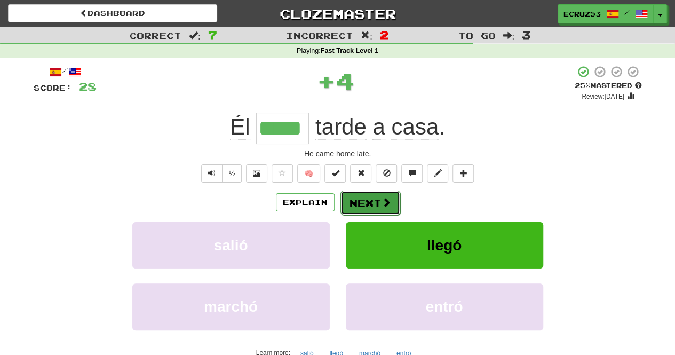
click at [357, 200] on button "Next" at bounding box center [370, 202] width 60 height 25
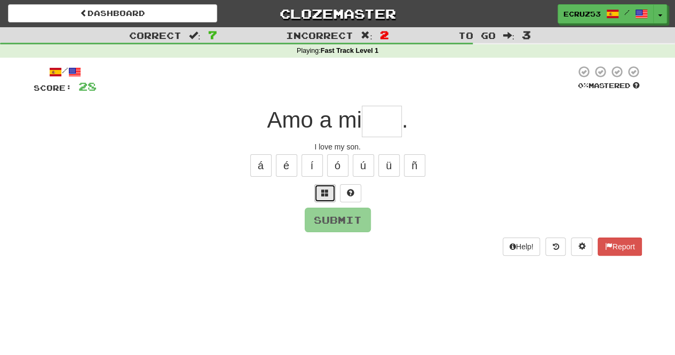
click at [322, 189] on span at bounding box center [324, 192] width 7 height 7
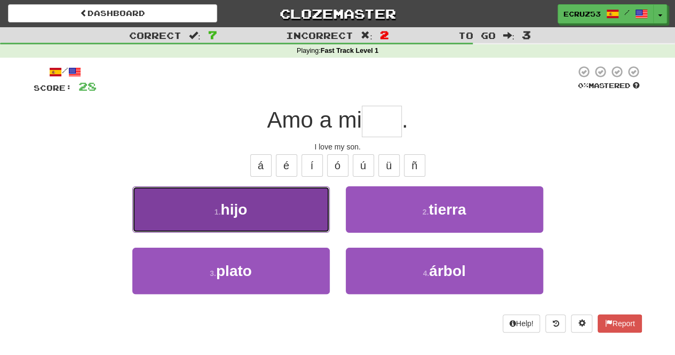
click at [279, 215] on button "1 . hijo" at bounding box center [230, 209] width 197 height 46
type input "****"
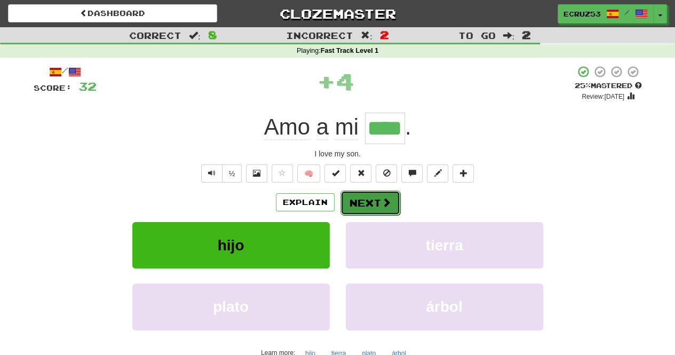
click at [366, 199] on button "Next" at bounding box center [370, 202] width 60 height 25
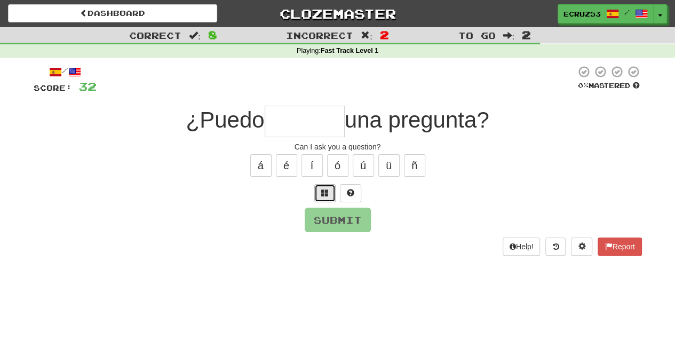
click at [326, 198] on button at bounding box center [324, 193] width 21 height 18
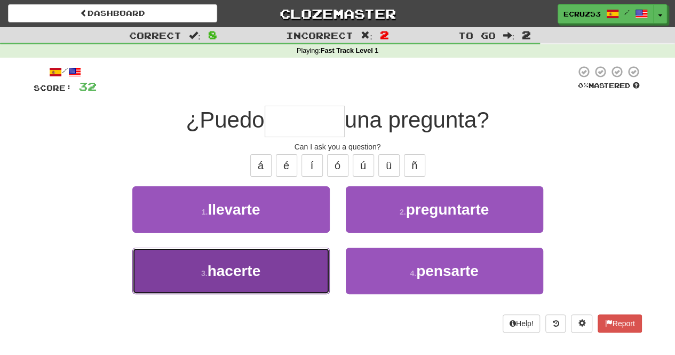
click at [298, 266] on button "3 . hacerte" at bounding box center [230, 271] width 197 height 46
type input "*******"
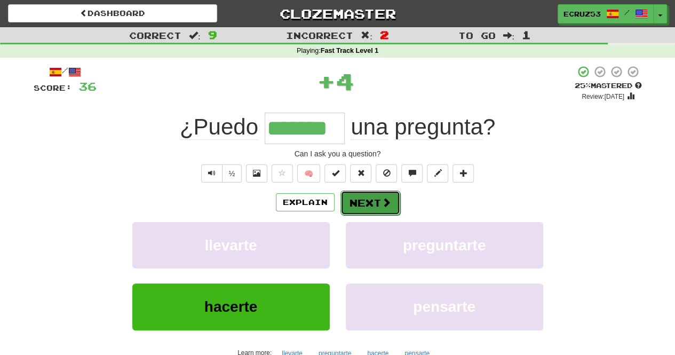
click at [368, 200] on button "Next" at bounding box center [370, 202] width 60 height 25
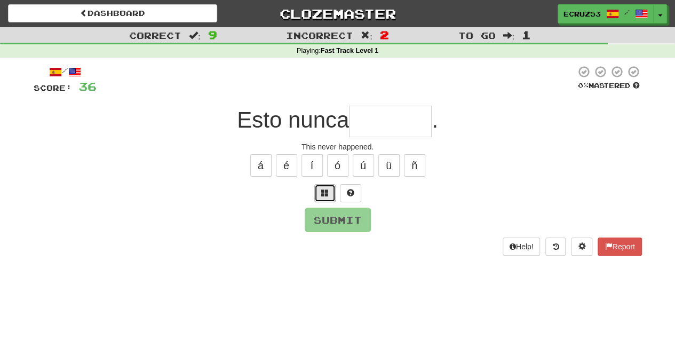
click at [322, 193] on span at bounding box center [324, 192] width 7 height 7
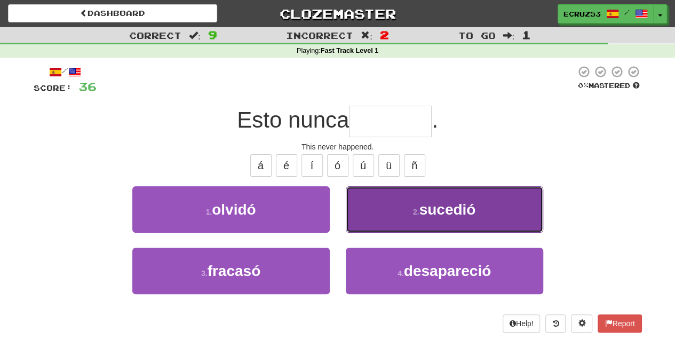
click at [423, 209] on span "sucedió" at bounding box center [447, 209] width 57 height 17
type input "*******"
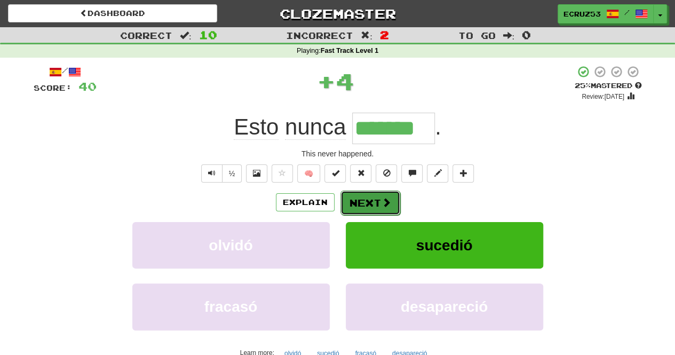
click at [382, 202] on span at bounding box center [387, 202] width 10 height 10
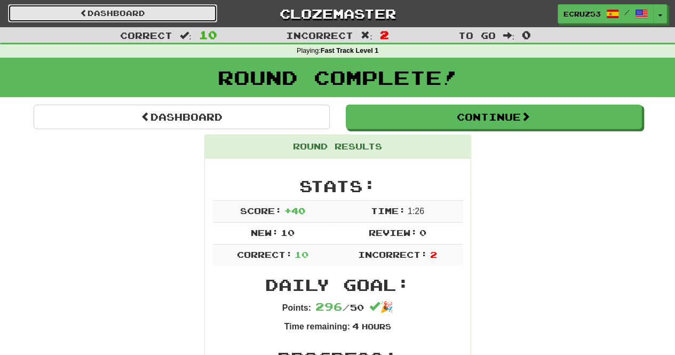
click at [125, 17] on link "Dashboard" at bounding box center [112, 13] width 209 height 18
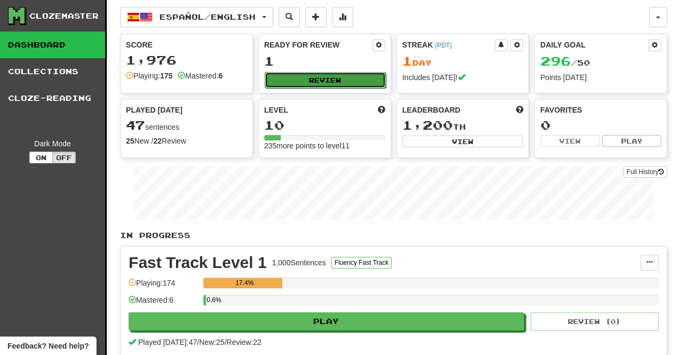
click at [298, 85] on button "Review" at bounding box center [325, 80] width 121 height 16
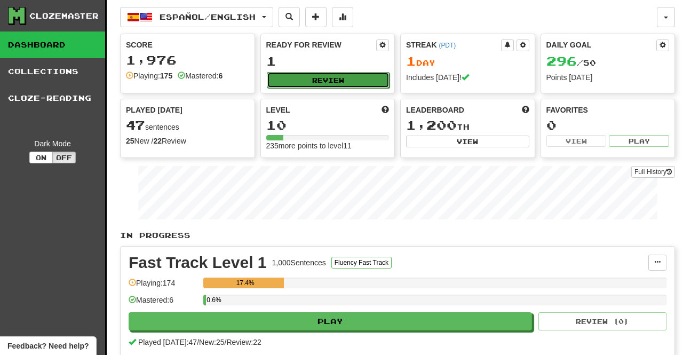
select select "**"
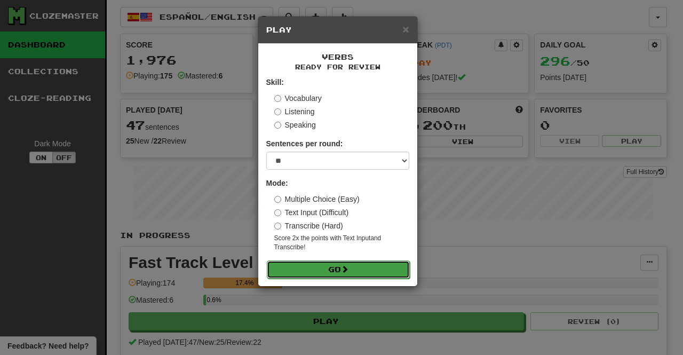
click at [319, 265] on button "Go" at bounding box center [338, 269] width 143 height 18
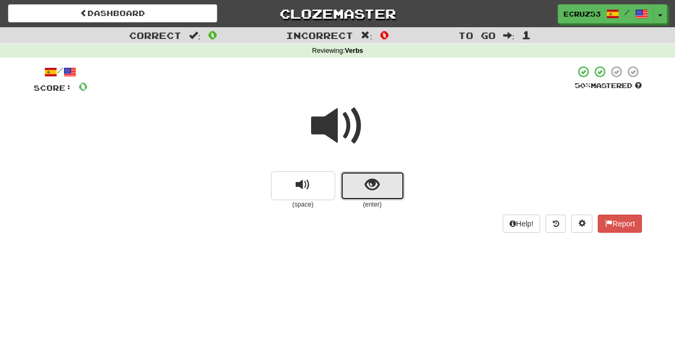
click at [358, 188] on button "show sentence" at bounding box center [372, 185] width 64 height 29
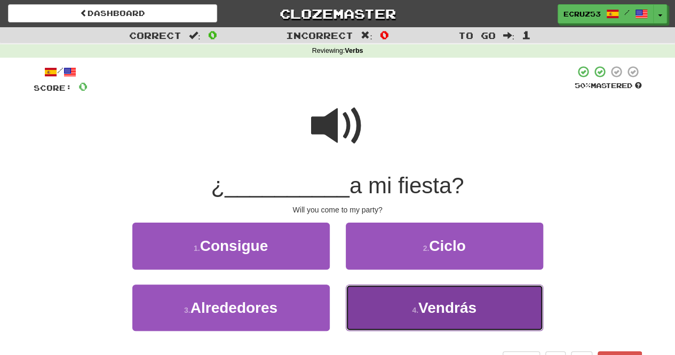
click at [386, 308] on button "4 . Vendrás" at bounding box center [444, 307] width 197 height 46
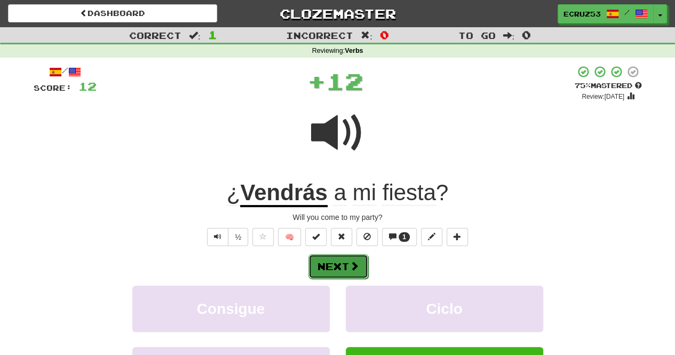
click at [331, 272] on button "Next" at bounding box center [338, 266] width 60 height 25
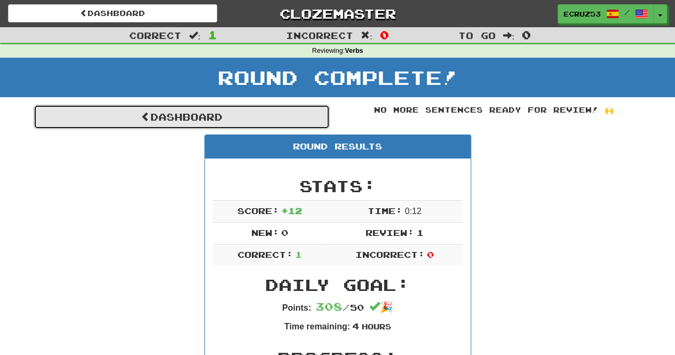
click at [160, 115] on link "Dashboard" at bounding box center [182, 117] width 296 height 25
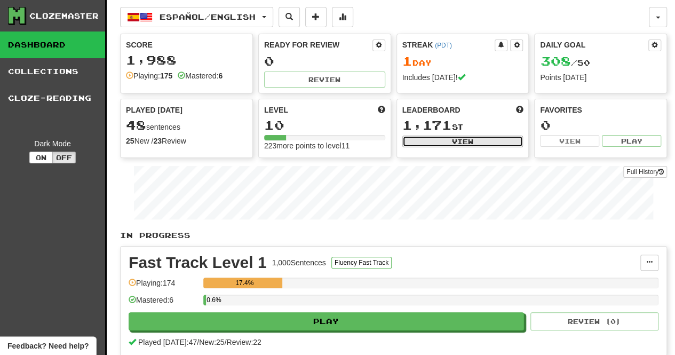
click at [465, 142] on button "View" at bounding box center [462, 142] width 121 height 12
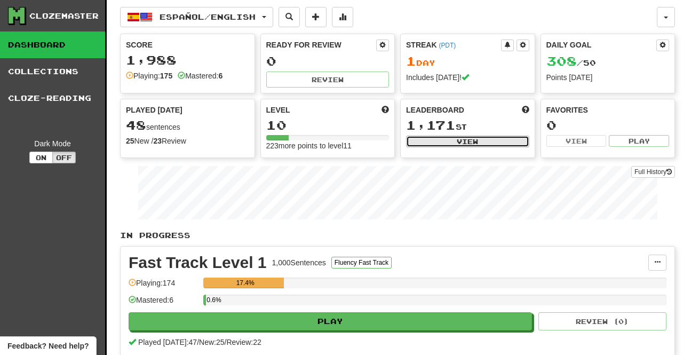
select select "**********"
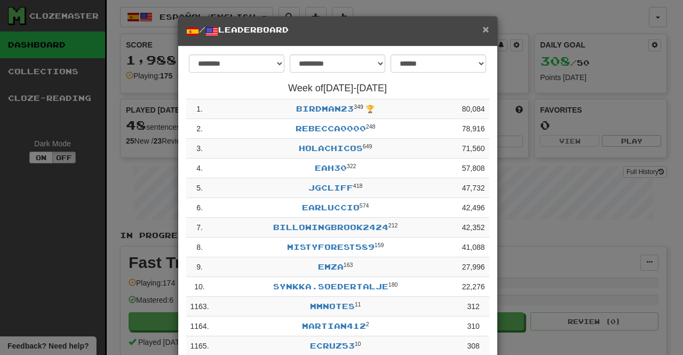
click at [482, 29] on span "×" at bounding box center [485, 29] width 6 height 12
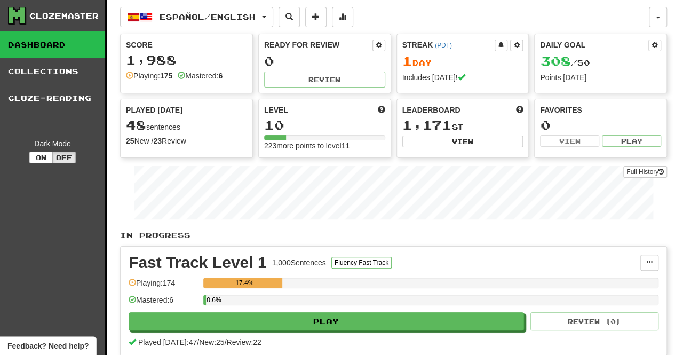
click at [582, 60] on span "308 / 50" at bounding box center [565, 62] width 50 height 9
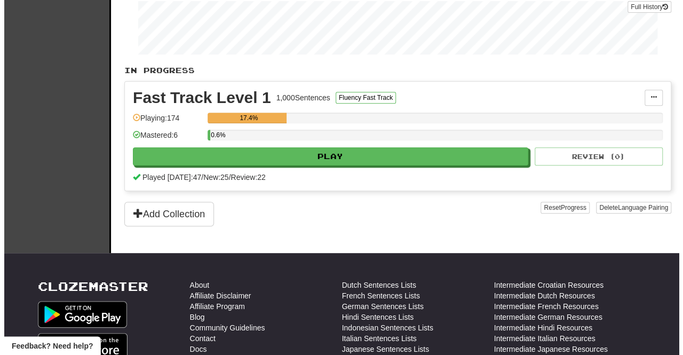
scroll to position [173, 0]
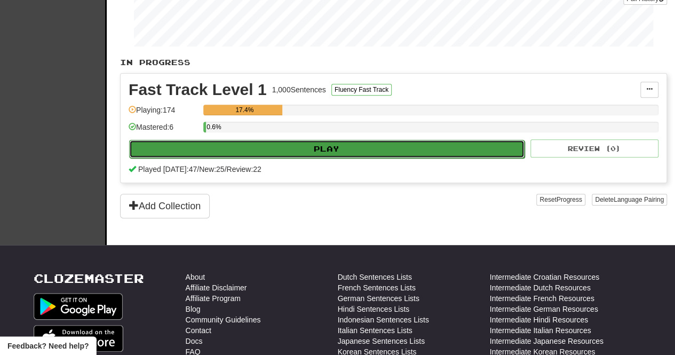
click at [202, 150] on button "Play" at bounding box center [326, 149] width 395 height 18
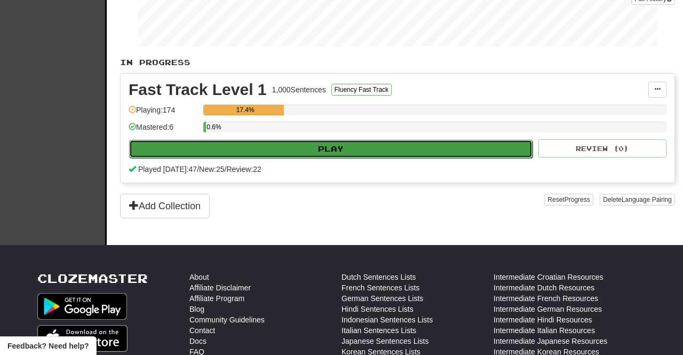
select select "**"
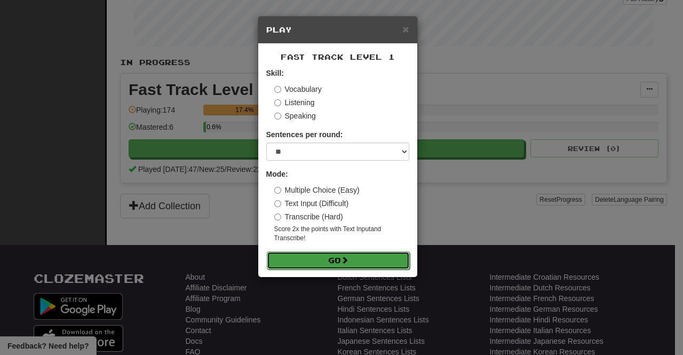
click at [303, 262] on button "Go" at bounding box center [338, 260] width 143 height 18
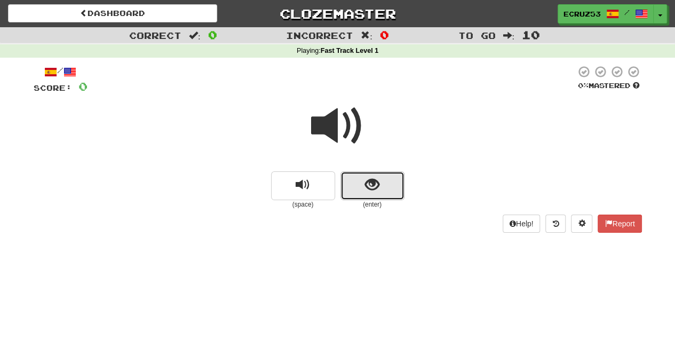
click at [363, 193] on button "show sentence" at bounding box center [372, 185] width 64 height 29
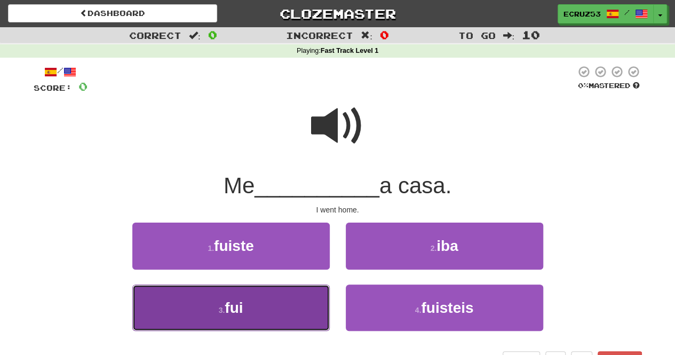
click at [205, 304] on button "3 . fui" at bounding box center [230, 307] width 197 height 46
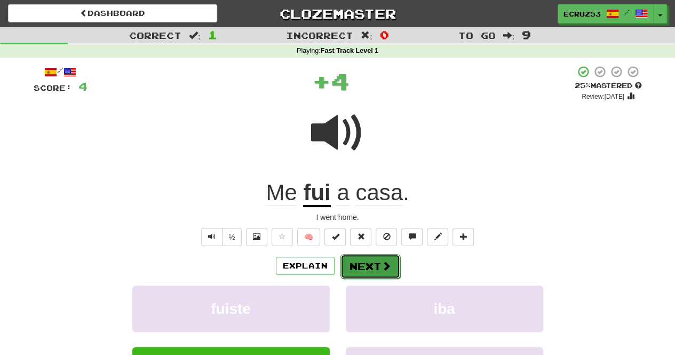
click at [360, 271] on button "Next" at bounding box center [370, 266] width 60 height 25
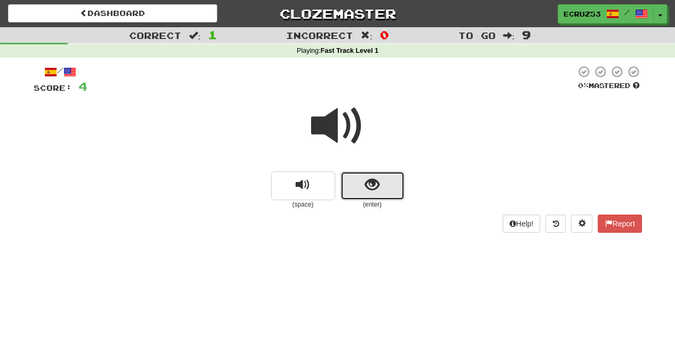
click at [365, 190] on span "show sentence" at bounding box center [372, 185] width 14 height 14
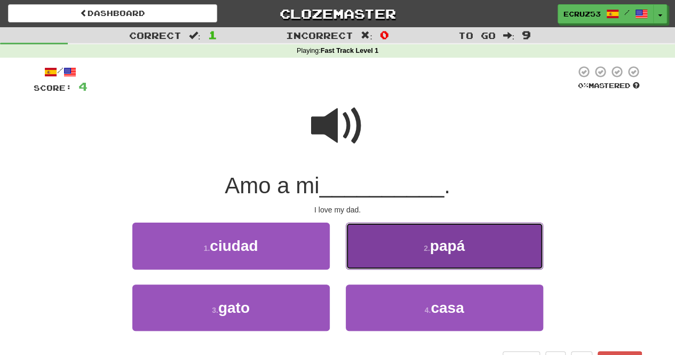
click at [503, 250] on button "2 . [DEMOGRAPHIC_DATA]" at bounding box center [444, 246] width 197 height 46
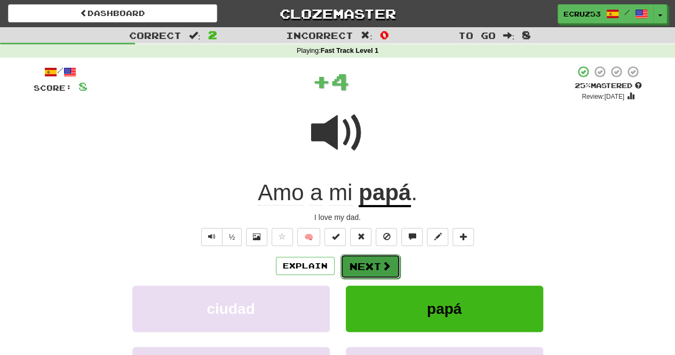
click at [361, 272] on button "Next" at bounding box center [370, 266] width 60 height 25
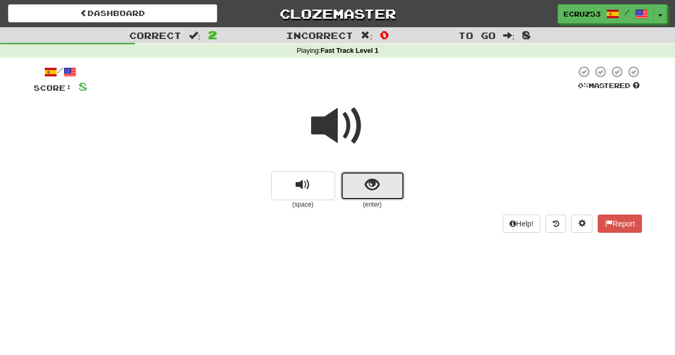
click at [359, 191] on button "show sentence" at bounding box center [372, 185] width 64 height 29
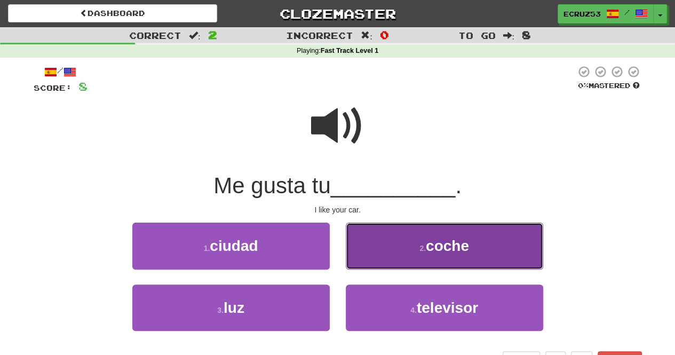
click at [507, 254] on button "2 . coche" at bounding box center [444, 246] width 197 height 46
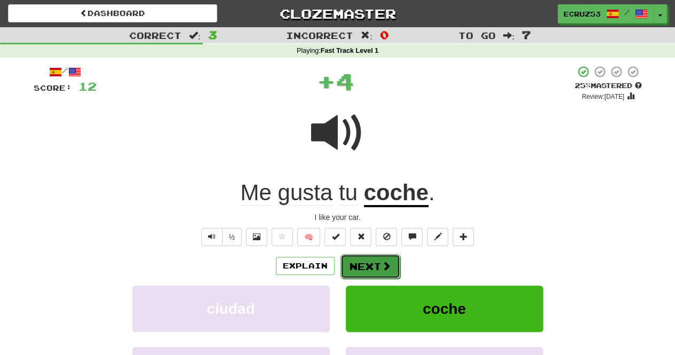
click at [358, 268] on button "Next" at bounding box center [370, 266] width 60 height 25
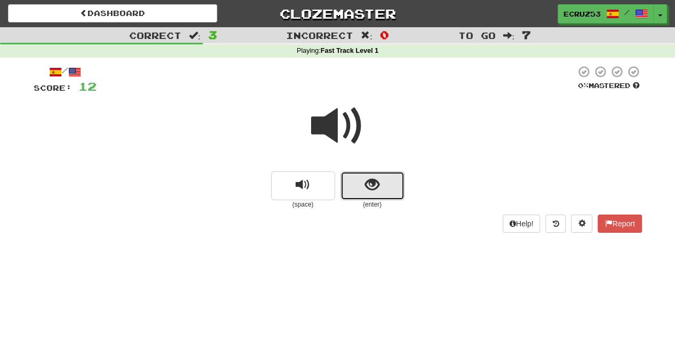
click at [359, 188] on button "show sentence" at bounding box center [372, 185] width 64 height 29
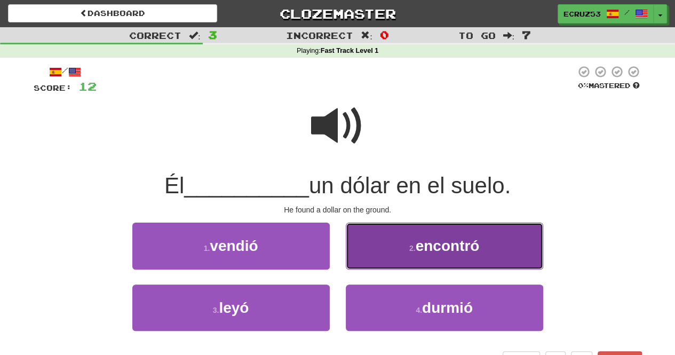
click at [512, 255] on button "2 . encontró" at bounding box center [444, 246] width 197 height 46
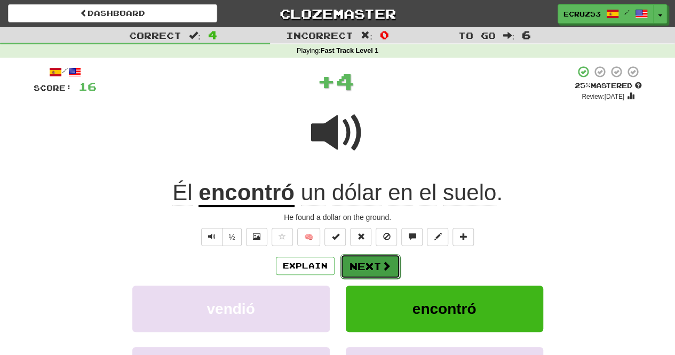
click at [361, 266] on button "Next" at bounding box center [370, 266] width 60 height 25
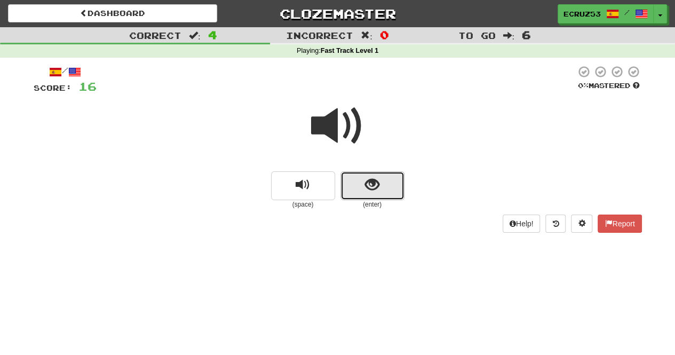
click at [356, 187] on button "show sentence" at bounding box center [372, 185] width 64 height 29
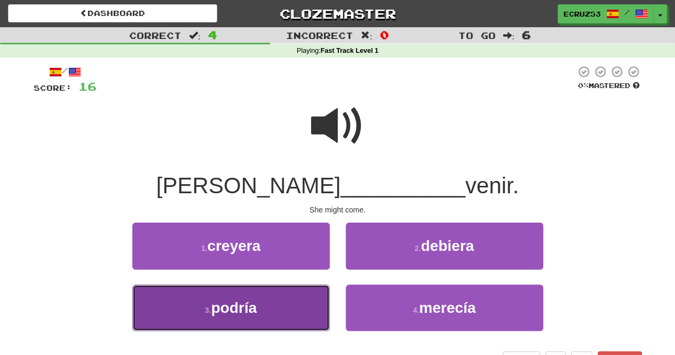
click at [207, 314] on button "3 . podría" at bounding box center [230, 307] width 197 height 46
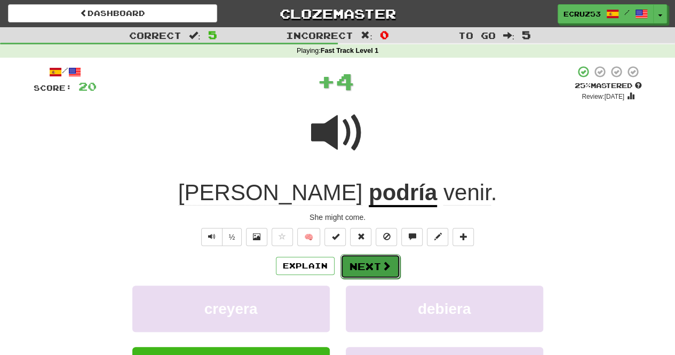
click at [364, 269] on button "Next" at bounding box center [370, 266] width 60 height 25
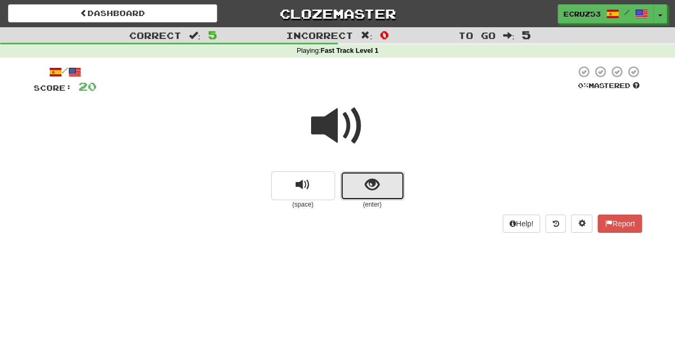
click at [369, 200] on button "show sentence" at bounding box center [372, 185] width 64 height 29
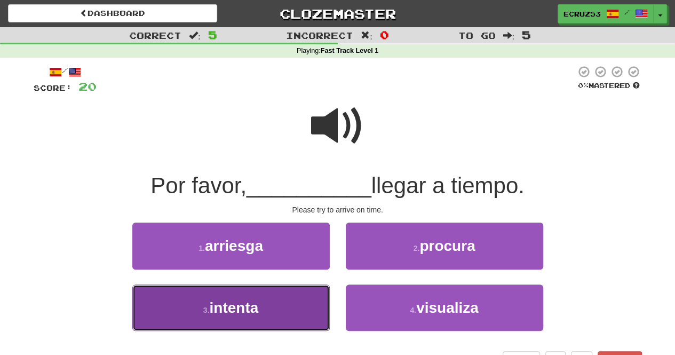
click at [194, 314] on button "3 . intenta" at bounding box center [230, 307] width 197 height 46
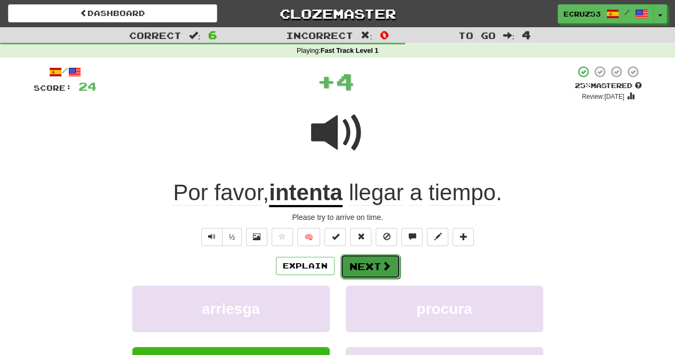
click at [356, 264] on button "Next" at bounding box center [370, 266] width 60 height 25
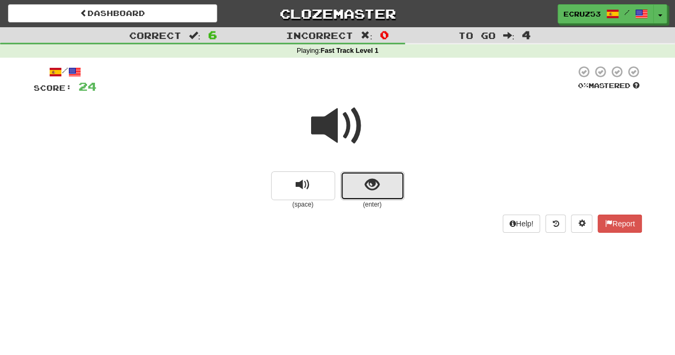
click at [354, 187] on button "show sentence" at bounding box center [372, 185] width 64 height 29
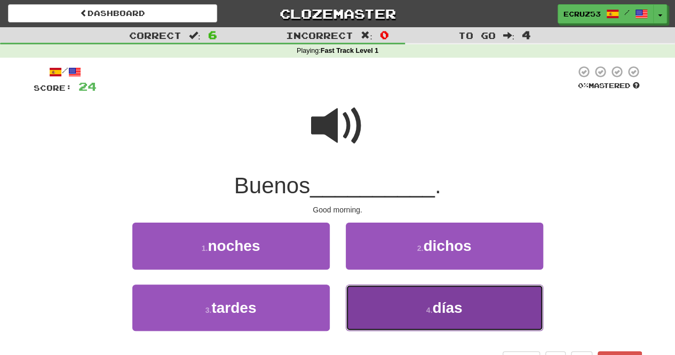
click at [498, 319] on button "4 . [PERSON_NAME]" at bounding box center [444, 307] width 197 height 46
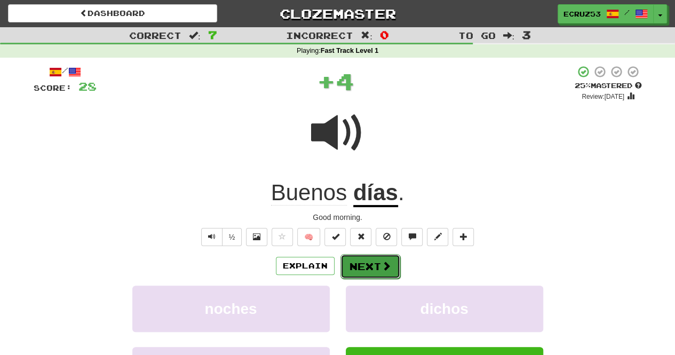
click at [358, 268] on button "Next" at bounding box center [370, 266] width 60 height 25
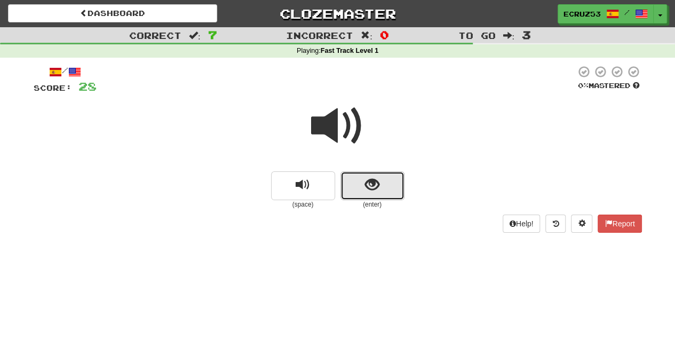
click at [360, 189] on button "show sentence" at bounding box center [372, 185] width 64 height 29
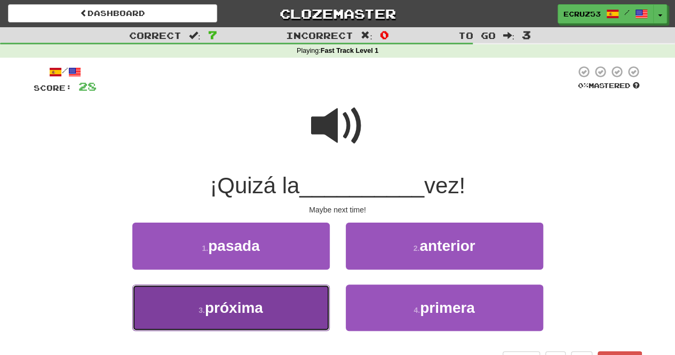
click at [196, 310] on button "3 . próxima" at bounding box center [230, 307] width 197 height 46
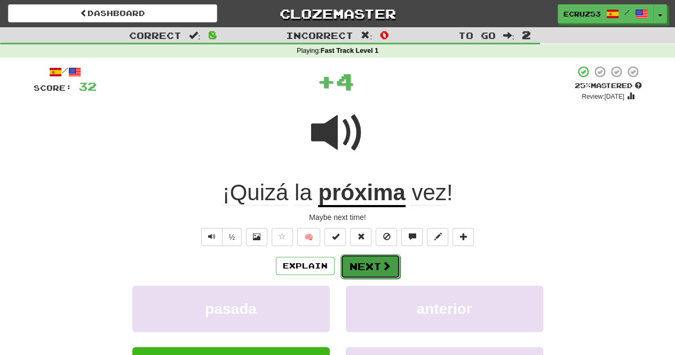
click at [361, 268] on button "Next" at bounding box center [370, 266] width 60 height 25
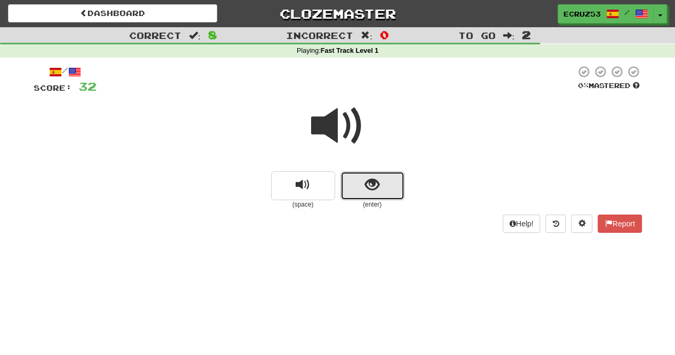
click at [348, 187] on button "show sentence" at bounding box center [372, 185] width 64 height 29
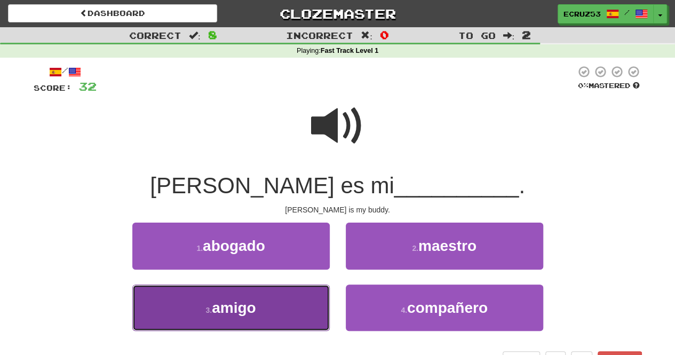
click at [204, 314] on button "3 . amigo" at bounding box center [230, 307] width 197 height 46
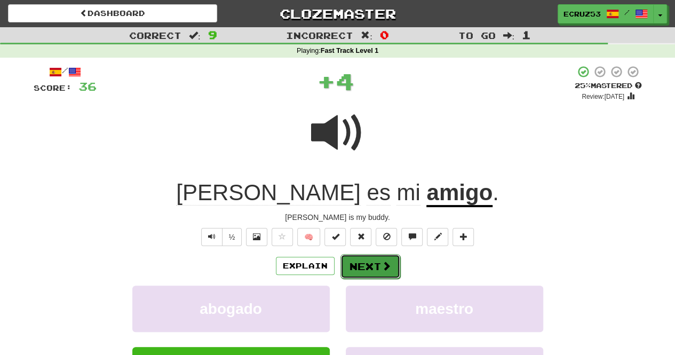
click at [363, 268] on button "Next" at bounding box center [370, 266] width 60 height 25
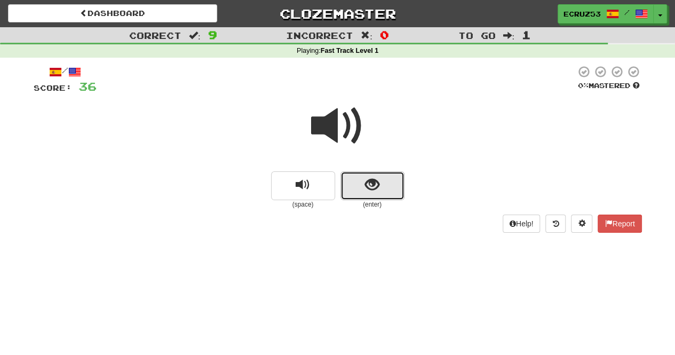
click at [355, 189] on button "show sentence" at bounding box center [372, 185] width 64 height 29
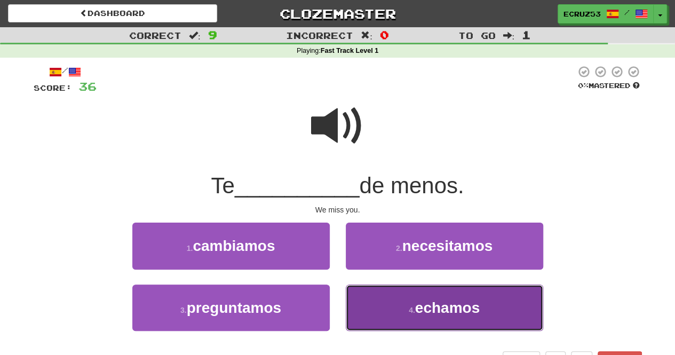
click at [507, 311] on button "4 . [GEOGRAPHIC_DATA]" at bounding box center [444, 307] width 197 height 46
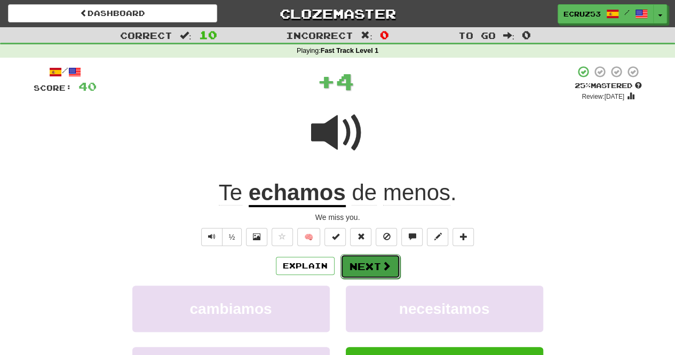
click at [358, 269] on button "Next" at bounding box center [370, 266] width 60 height 25
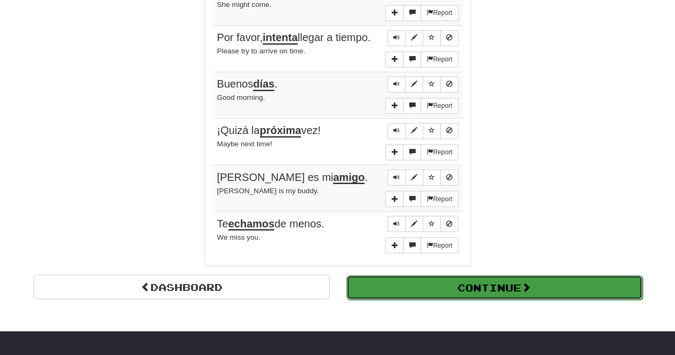
click at [568, 275] on button "Continue" at bounding box center [494, 287] width 296 height 25
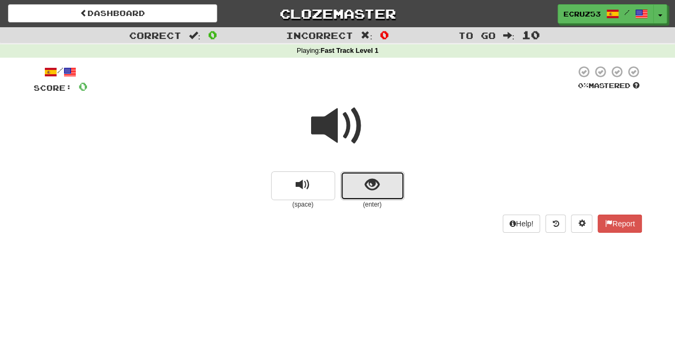
click at [383, 194] on button "show sentence" at bounding box center [372, 185] width 64 height 29
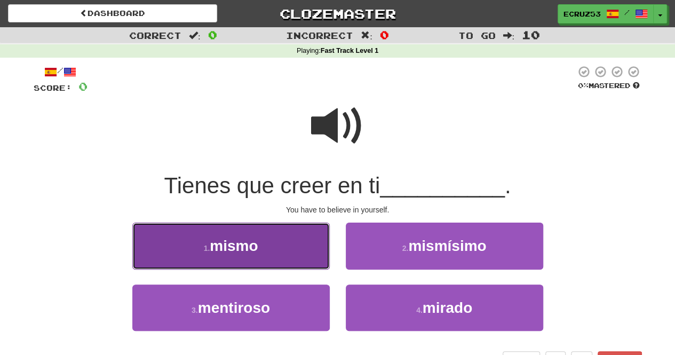
click at [155, 251] on button "1 . mismo" at bounding box center [230, 246] width 197 height 46
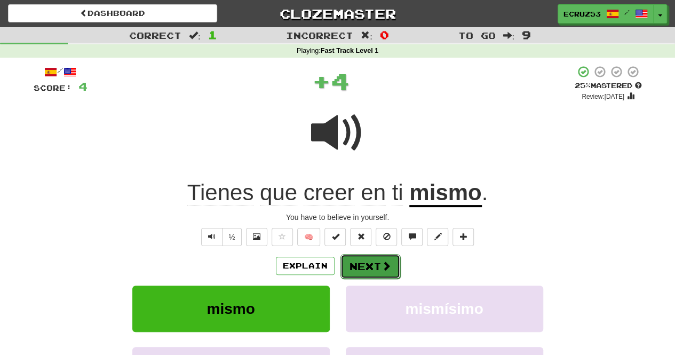
click at [374, 269] on button "Next" at bounding box center [370, 266] width 60 height 25
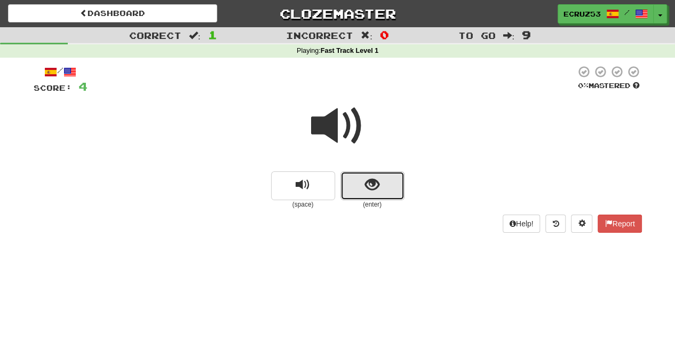
click at [375, 187] on span "show sentence" at bounding box center [372, 185] width 14 height 14
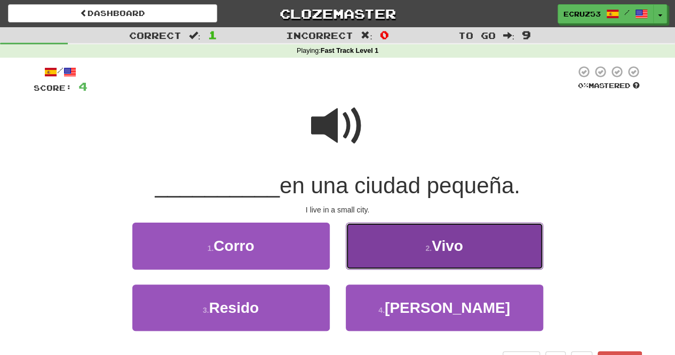
click at [512, 255] on button "2 . Vivo" at bounding box center [444, 246] width 197 height 46
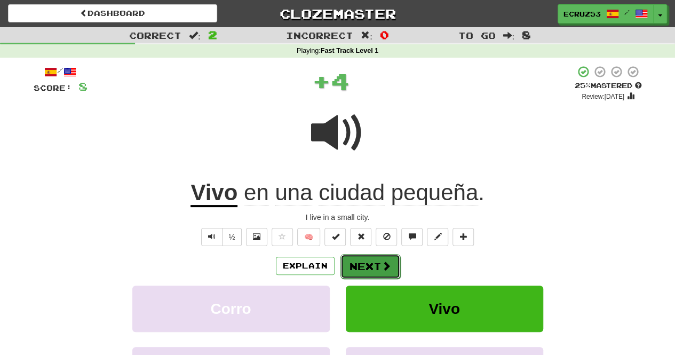
click at [358, 268] on button "Next" at bounding box center [370, 266] width 60 height 25
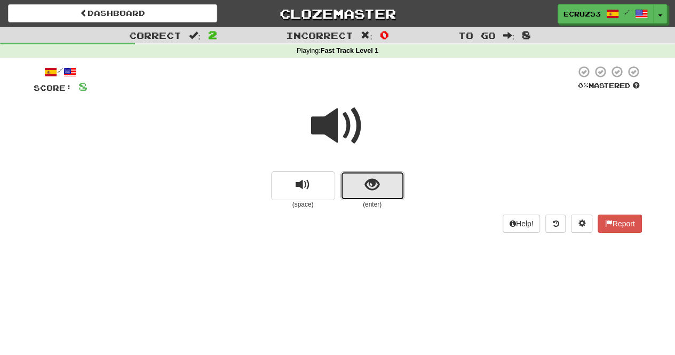
click at [359, 187] on button "show sentence" at bounding box center [372, 185] width 64 height 29
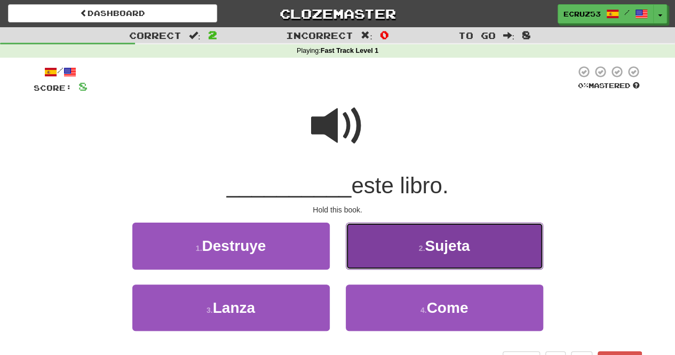
click at [509, 257] on button "2 . Sujeta" at bounding box center [444, 246] width 197 height 46
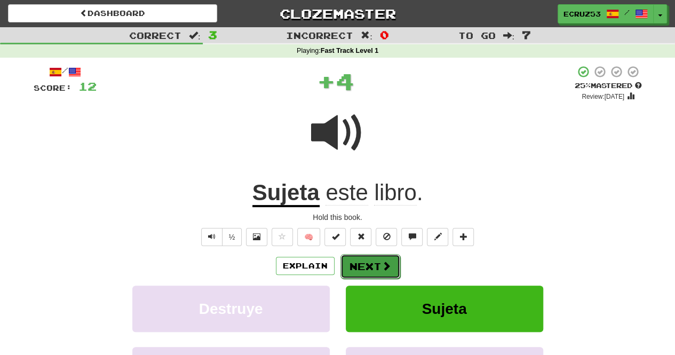
click at [364, 269] on button "Next" at bounding box center [370, 266] width 60 height 25
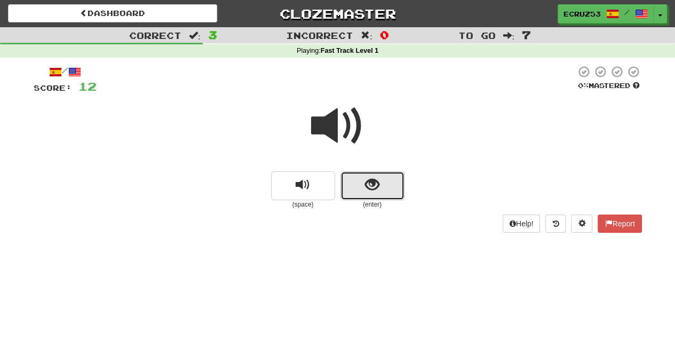
click at [354, 189] on button "show sentence" at bounding box center [372, 185] width 64 height 29
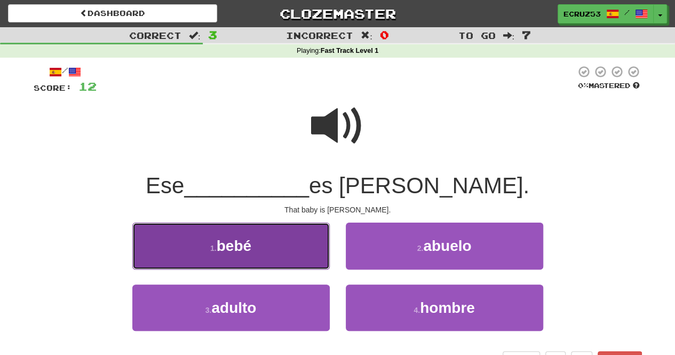
click at [188, 263] on button "1 . [GEOGRAPHIC_DATA]" at bounding box center [230, 246] width 197 height 46
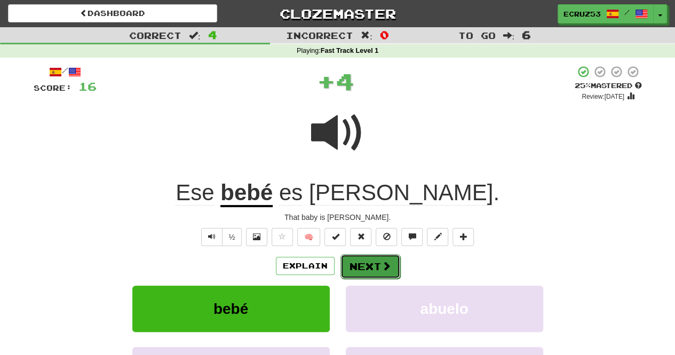
click at [355, 268] on button "Next" at bounding box center [370, 266] width 60 height 25
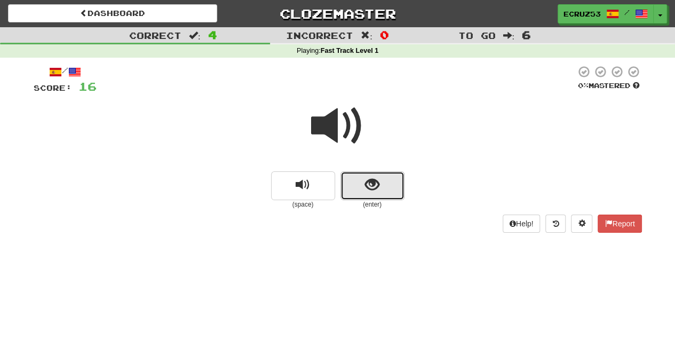
click at [371, 186] on span "show sentence" at bounding box center [372, 185] width 14 height 14
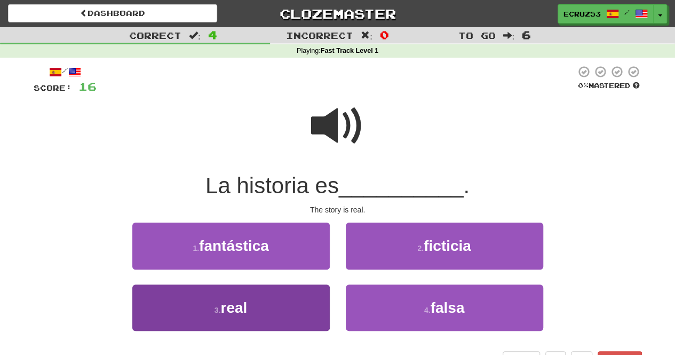
click at [217, 306] on small "3 ." at bounding box center [218, 310] width 6 height 9
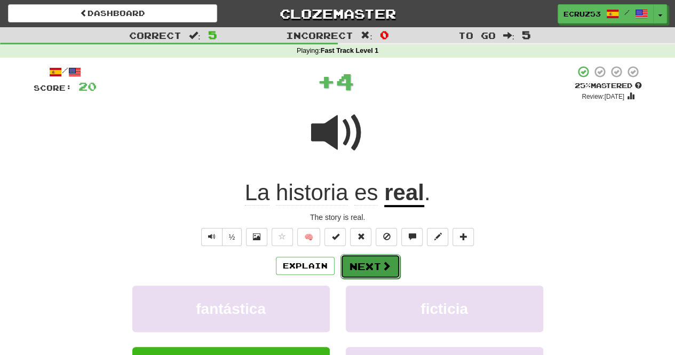
click at [357, 266] on button "Next" at bounding box center [370, 266] width 60 height 25
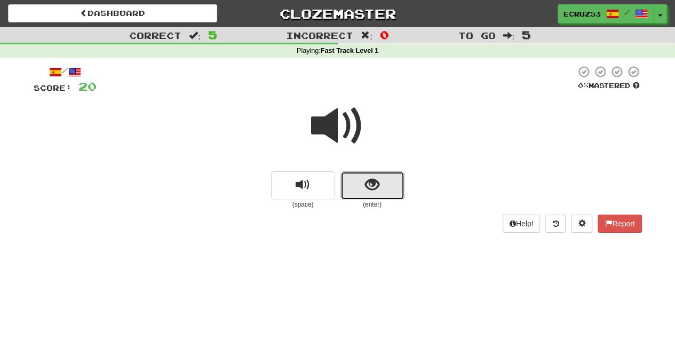
click at [379, 194] on button "show sentence" at bounding box center [372, 185] width 64 height 29
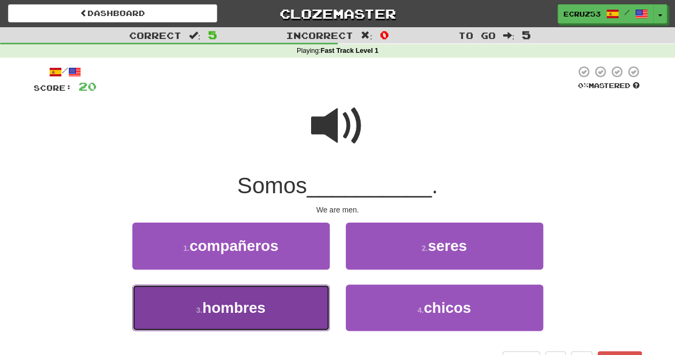
click at [217, 304] on span "hombres" at bounding box center [233, 307] width 63 height 17
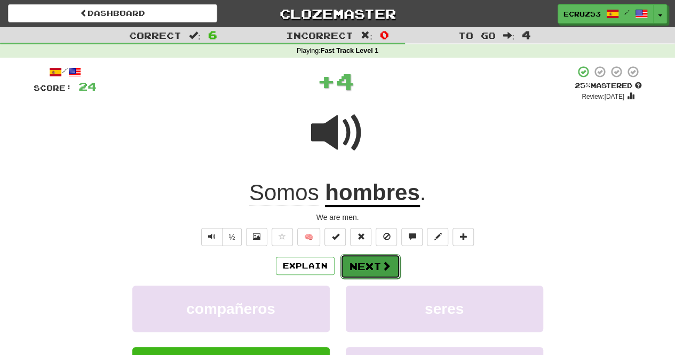
click at [361, 267] on button "Next" at bounding box center [370, 266] width 60 height 25
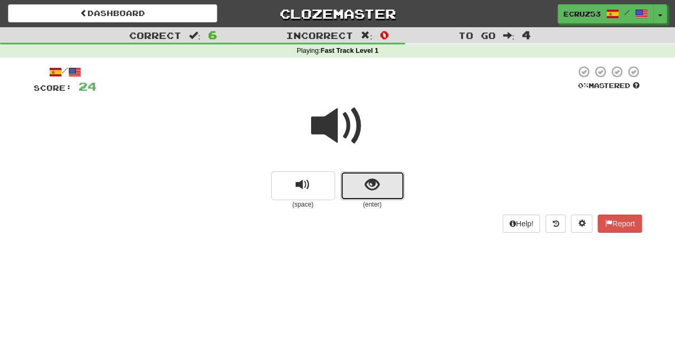
click at [386, 199] on button "show sentence" at bounding box center [372, 185] width 64 height 29
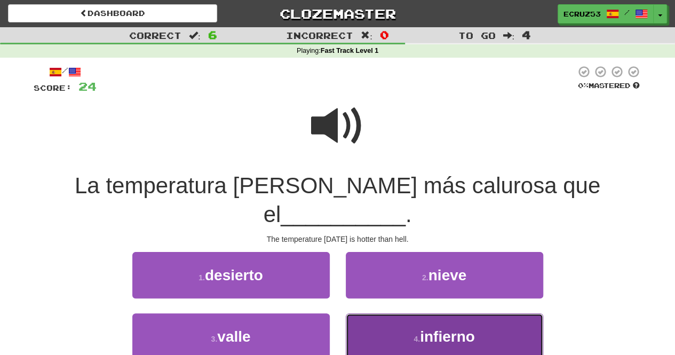
click at [499, 326] on button "4 . infierno" at bounding box center [444, 336] width 197 height 46
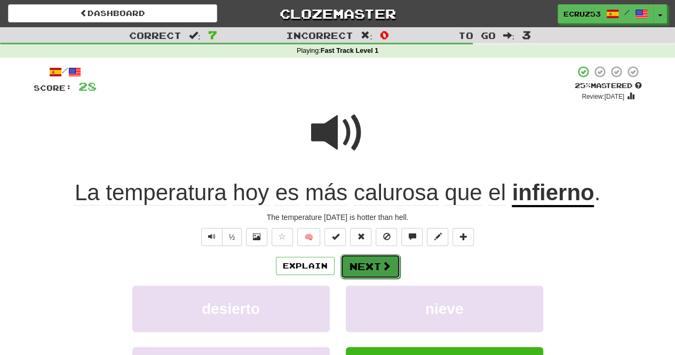
click at [358, 272] on button "Next" at bounding box center [370, 266] width 60 height 25
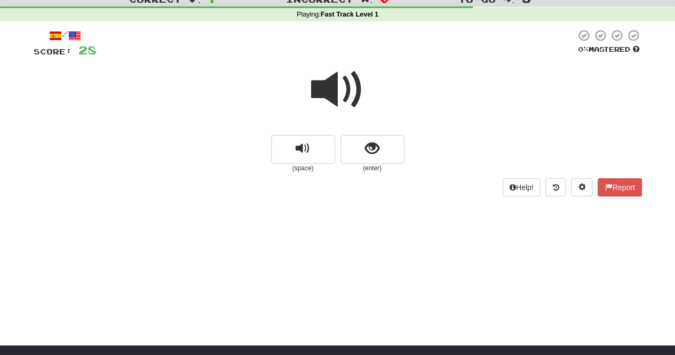
scroll to position [37, 0]
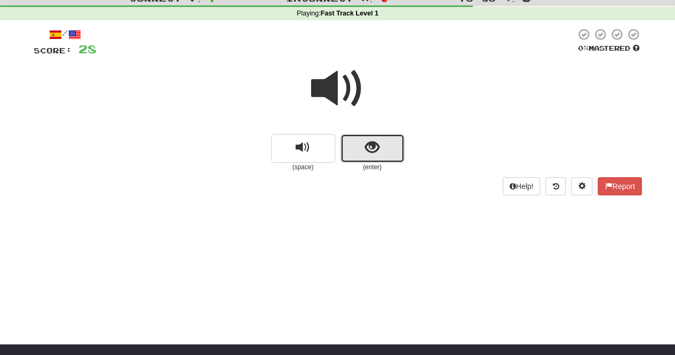
click at [376, 160] on button "show sentence" at bounding box center [372, 148] width 64 height 29
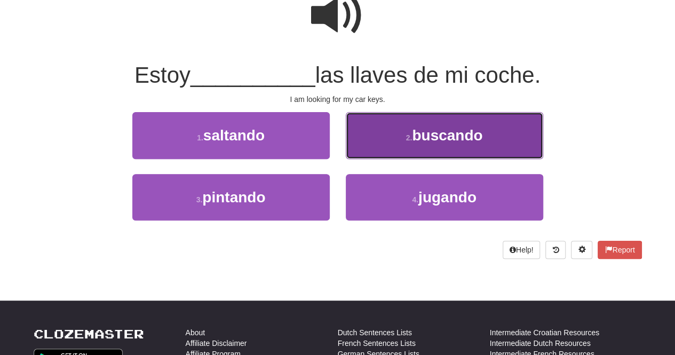
click at [403, 140] on button "2 . buscando" at bounding box center [444, 135] width 197 height 46
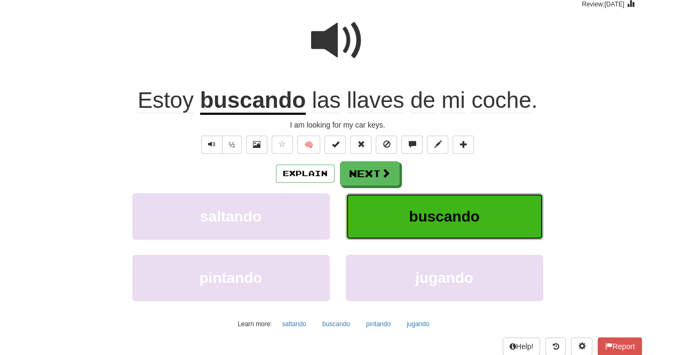
scroll to position [91, 0]
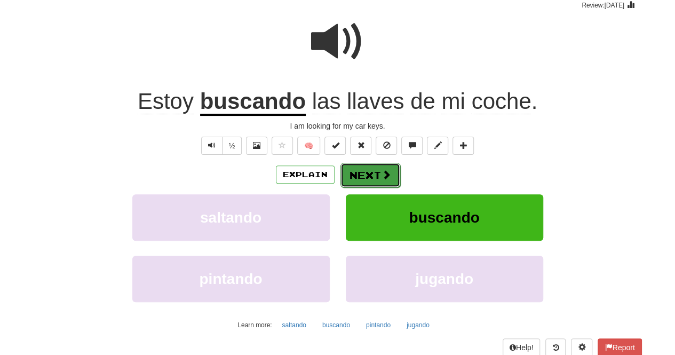
click at [375, 177] on button "Next" at bounding box center [370, 175] width 60 height 25
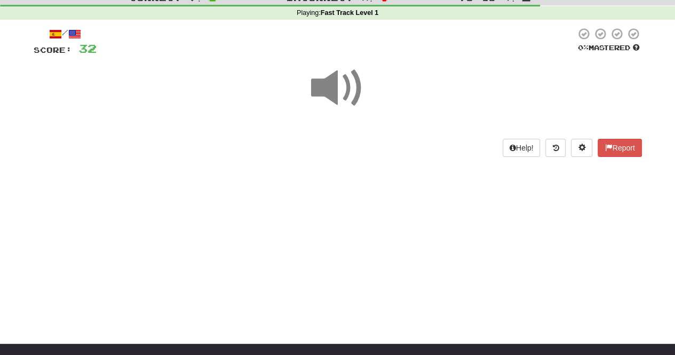
scroll to position [0, 0]
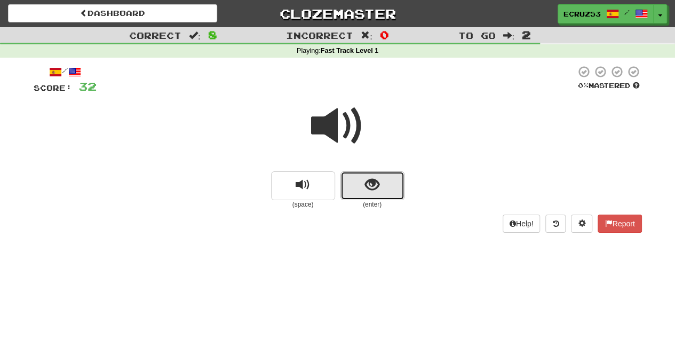
click at [371, 195] on button "show sentence" at bounding box center [372, 185] width 64 height 29
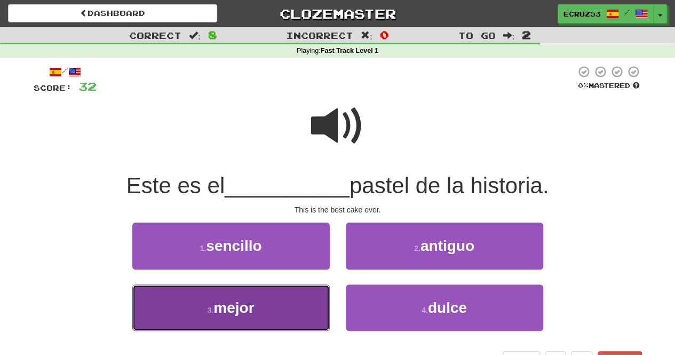
click at [189, 319] on button "3 . mejor" at bounding box center [230, 307] width 197 height 46
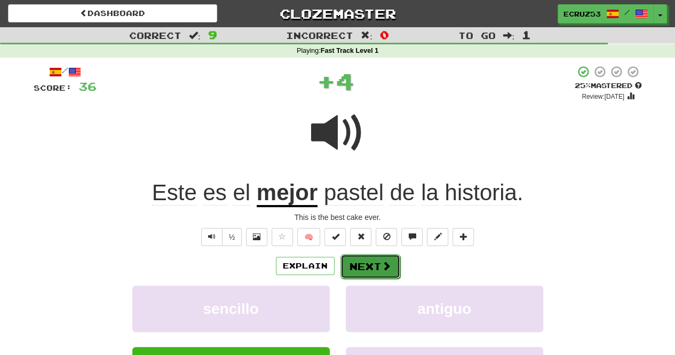
click at [356, 268] on button "Next" at bounding box center [370, 266] width 60 height 25
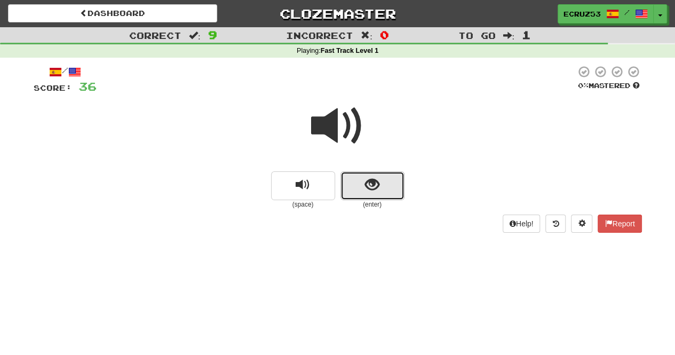
click at [367, 191] on span "show sentence" at bounding box center [372, 185] width 14 height 14
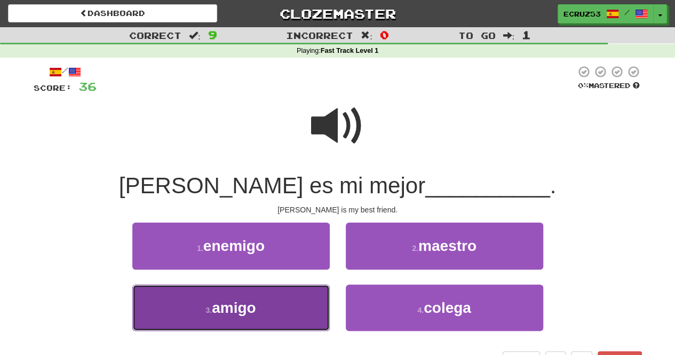
click at [197, 316] on button "3 . amigo" at bounding box center [230, 307] width 197 height 46
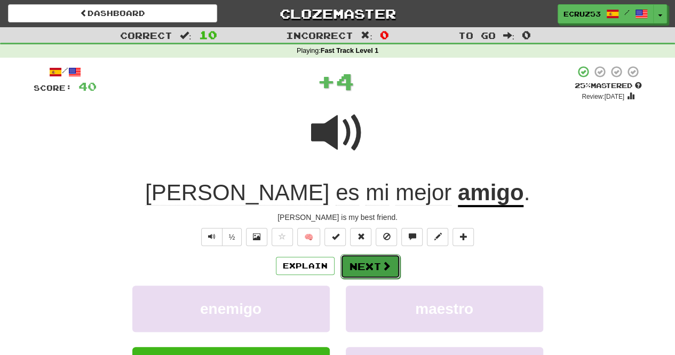
click at [370, 267] on button "Next" at bounding box center [370, 266] width 60 height 25
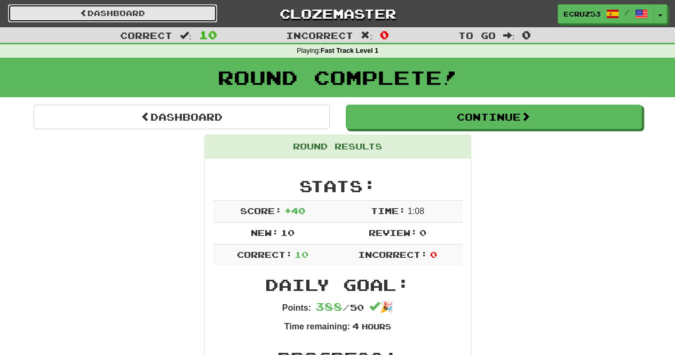
click at [77, 19] on link "Dashboard" at bounding box center [112, 13] width 209 height 18
